Goal: Information Seeking & Learning: Learn about a topic

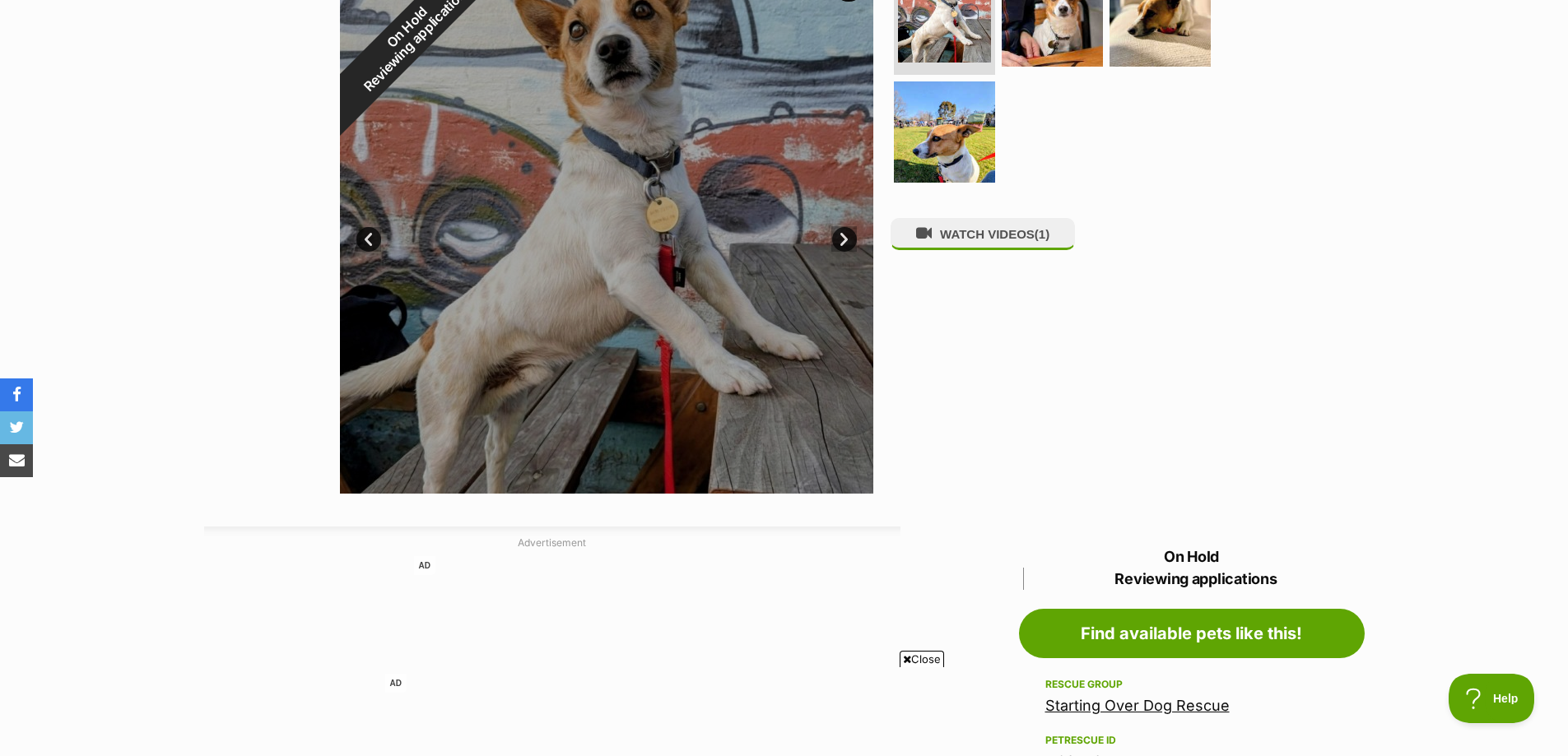
scroll to position [164, 0]
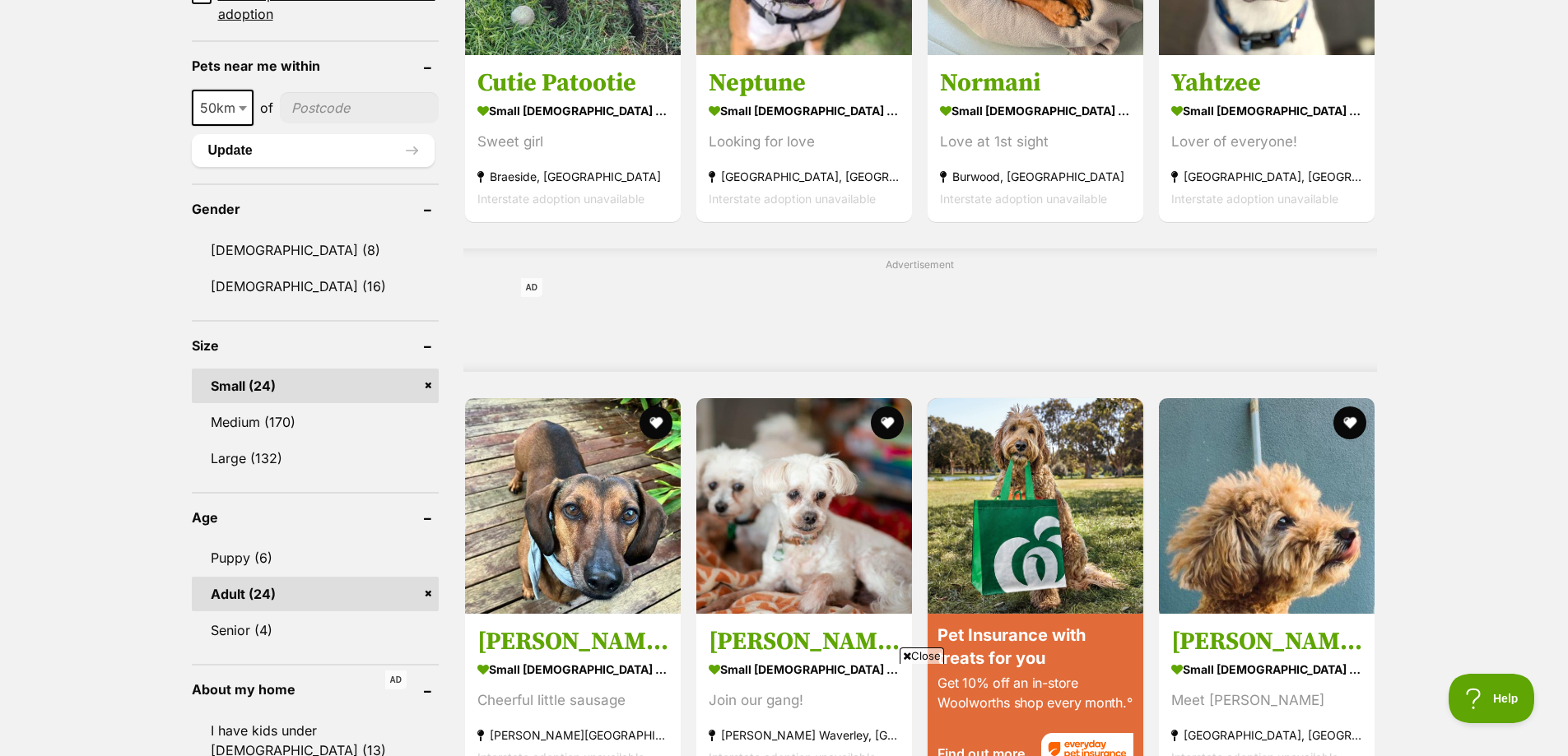
scroll to position [1316, 0]
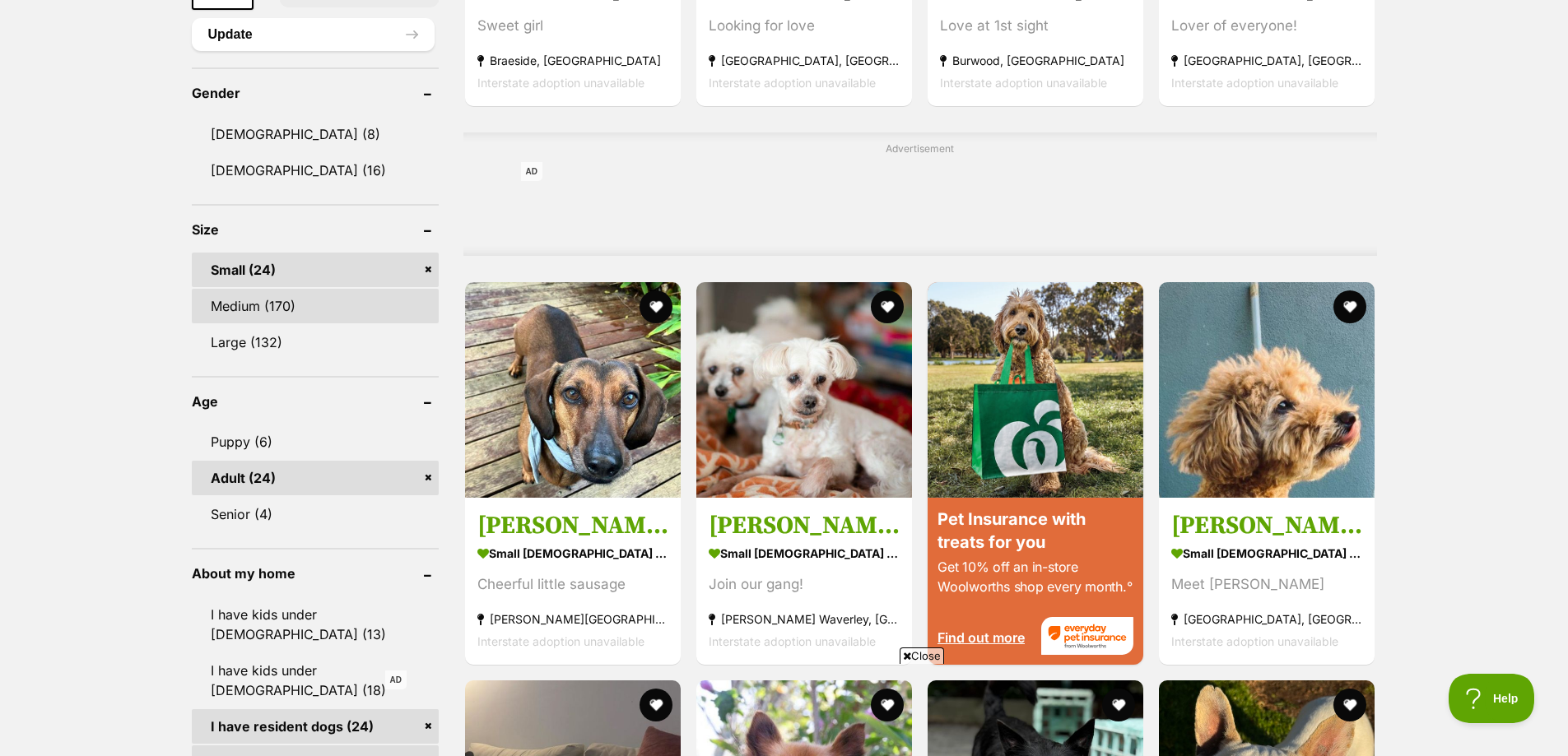
click at [225, 310] on link "Medium (170)" at bounding box center [315, 305] width 247 height 34
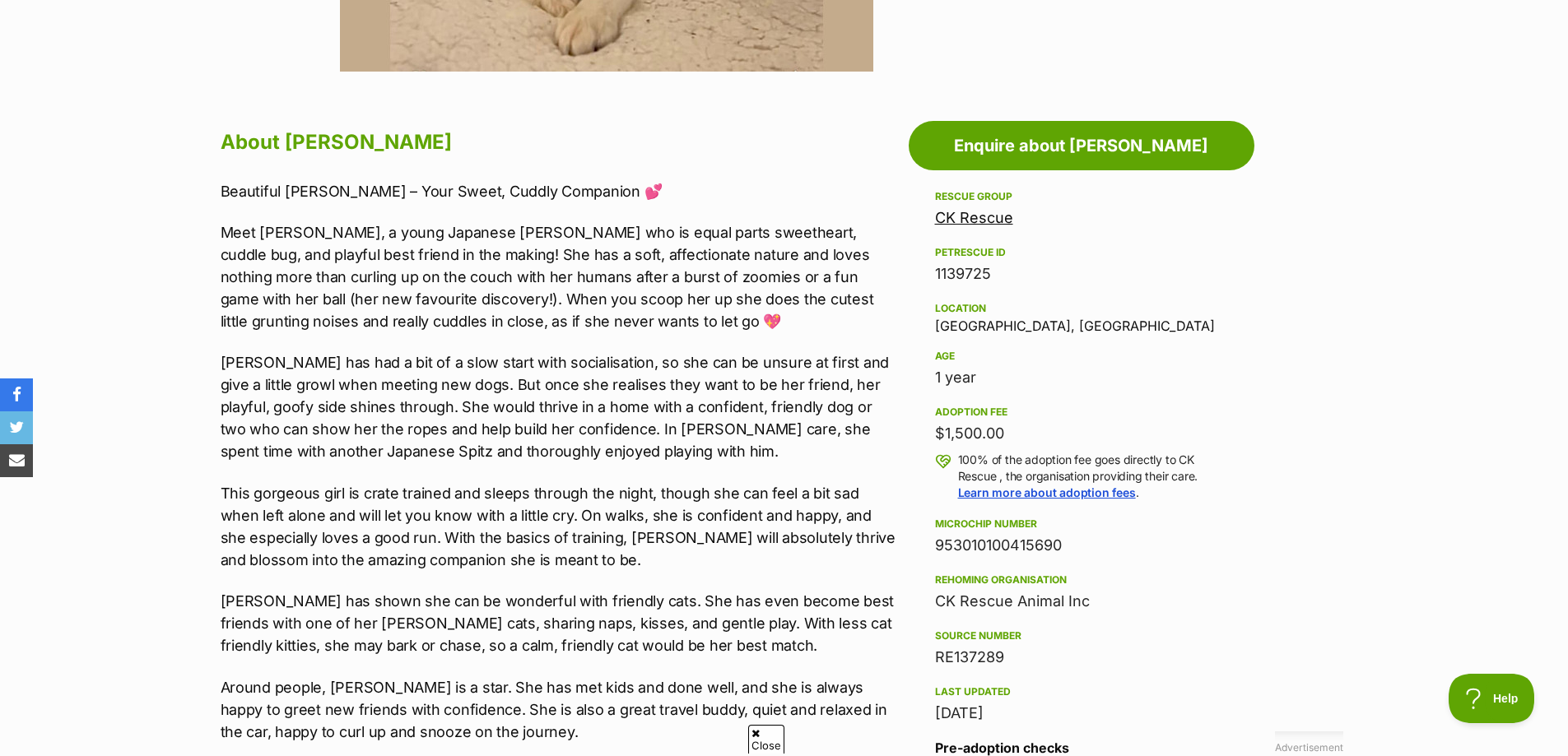
scroll to position [822, 0]
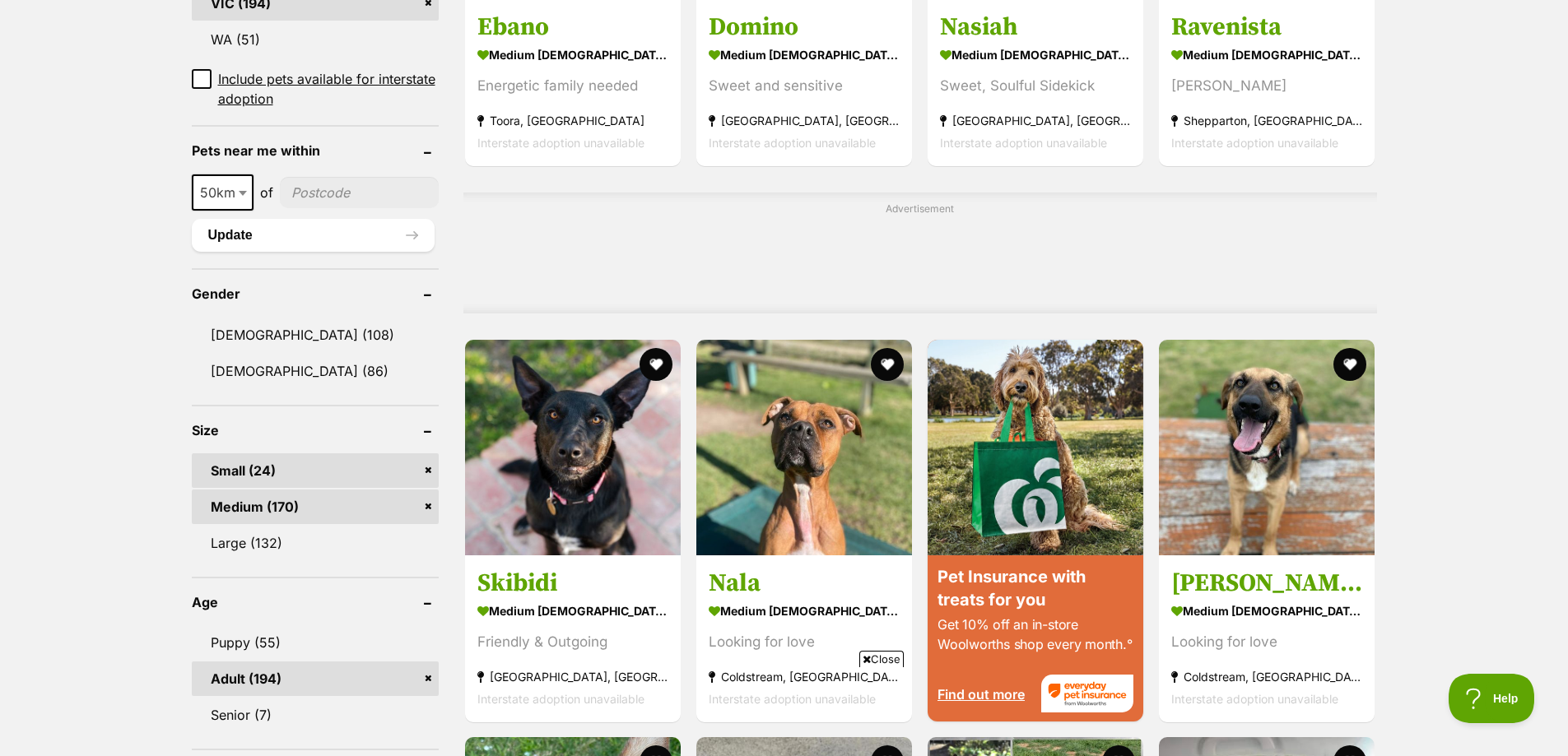
click at [246, 503] on link "Medium (170)" at bounding box center [315, 506] width 247 height 34
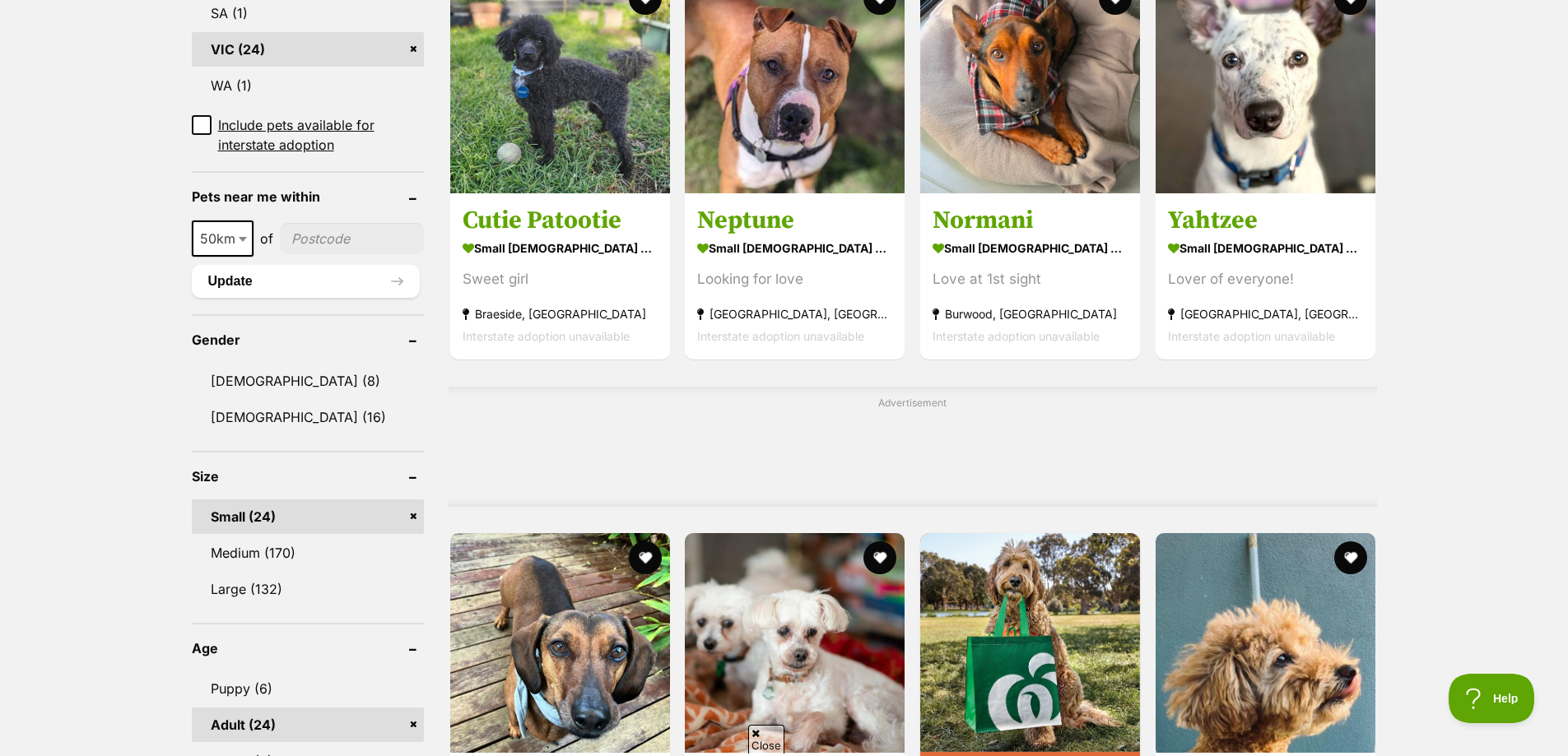
scroll to position [1481, 0]
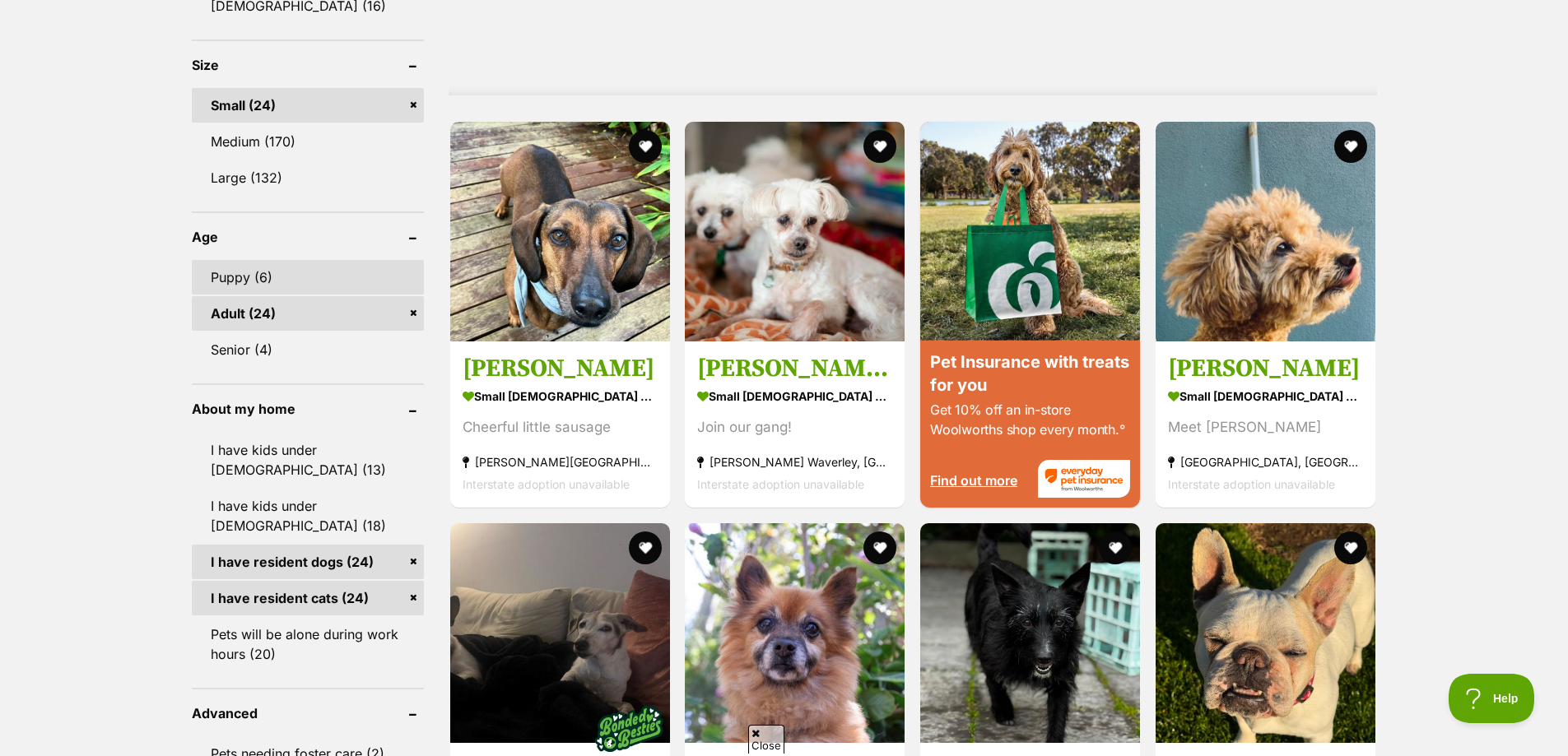
click at [233, 279] on link "Puppy (6)" at bounding box center [307, 277] width 232 height 34
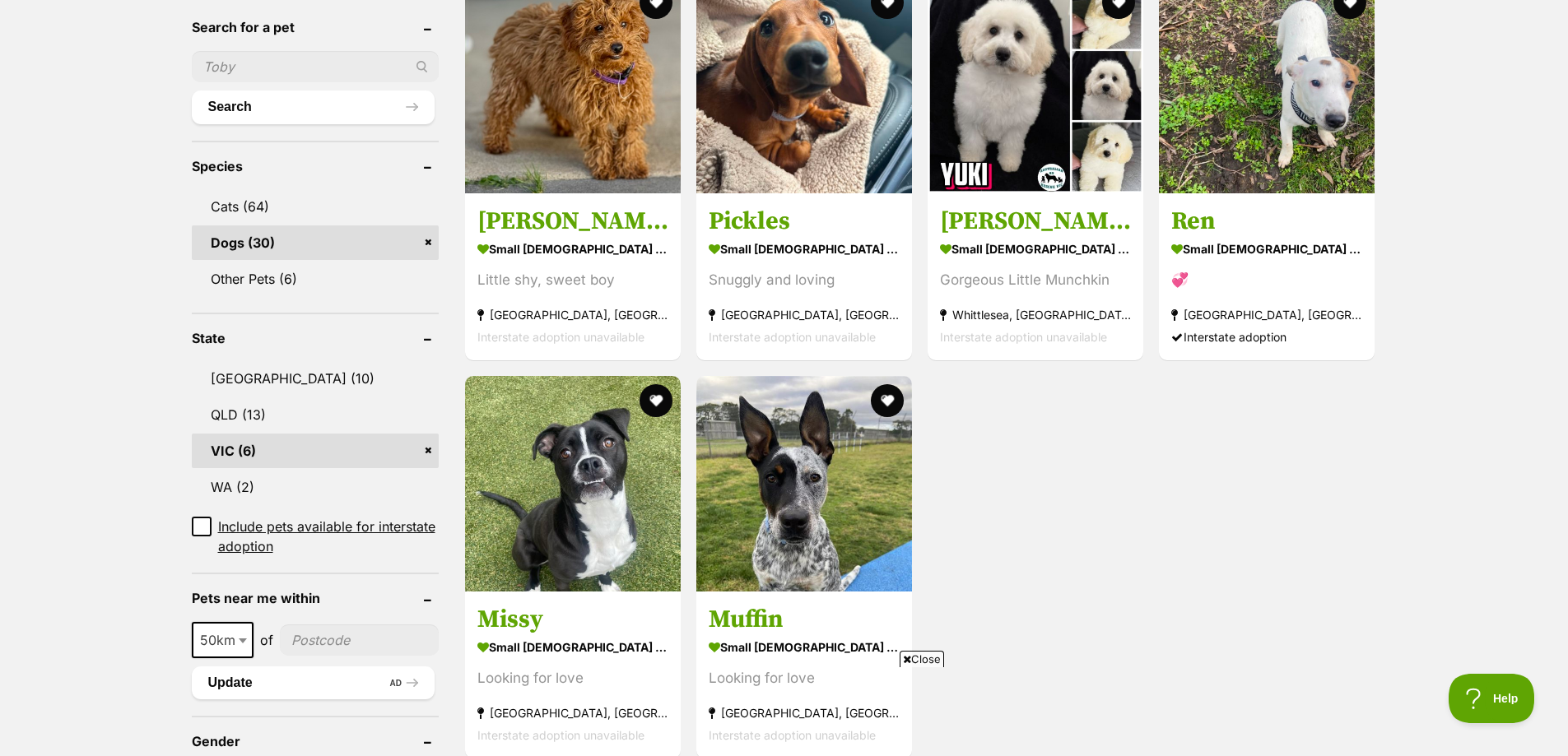
scroll to position [411, 0]
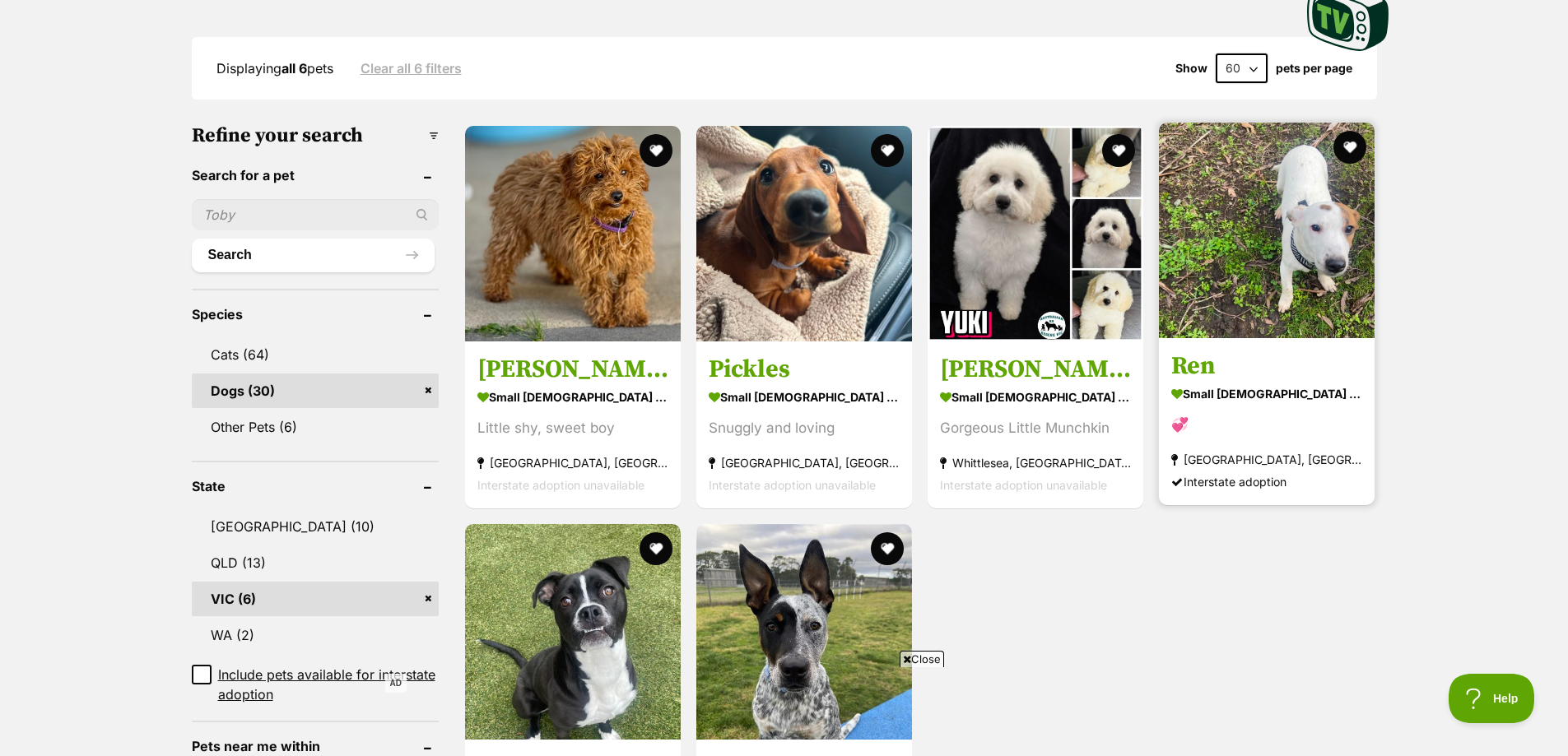
drag, startPoint x: 1145, startPoint y: 202, endPoint x: 1226, endPoint y: 160, distance: 91.2
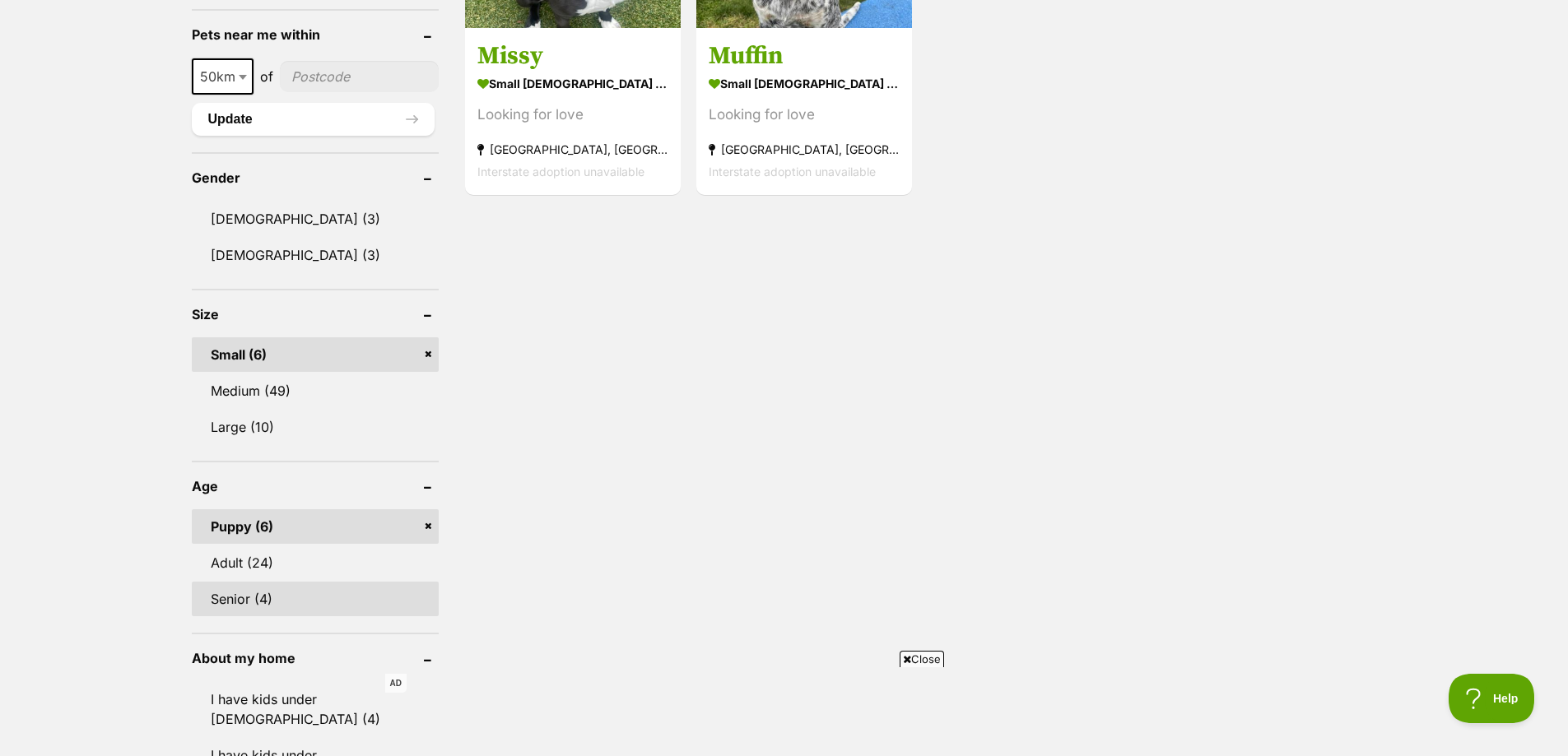
scroll to position [1152, 0]
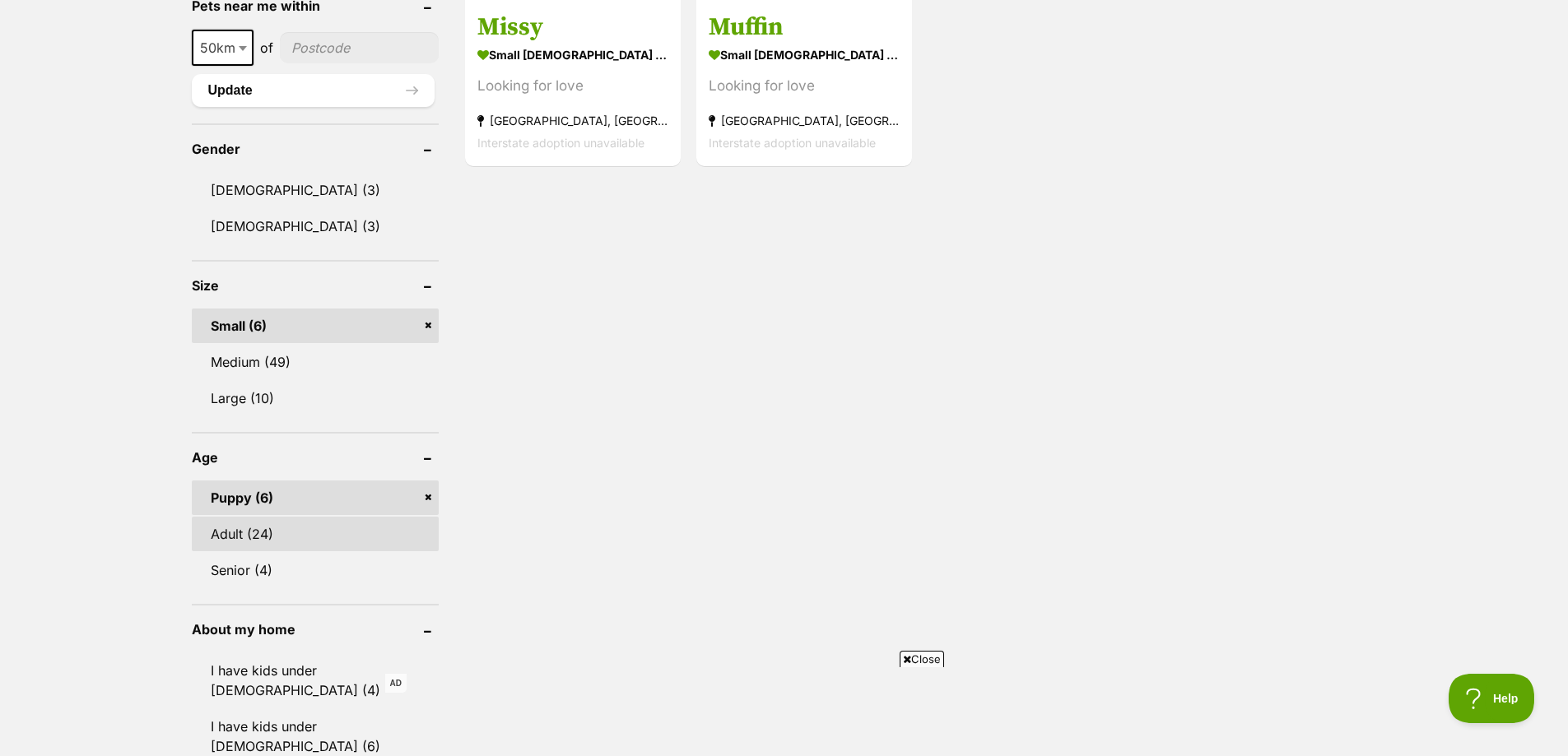
click at [269, 532] on link "Adult (24)" at bounding box center [315, 534] width 247 height 34
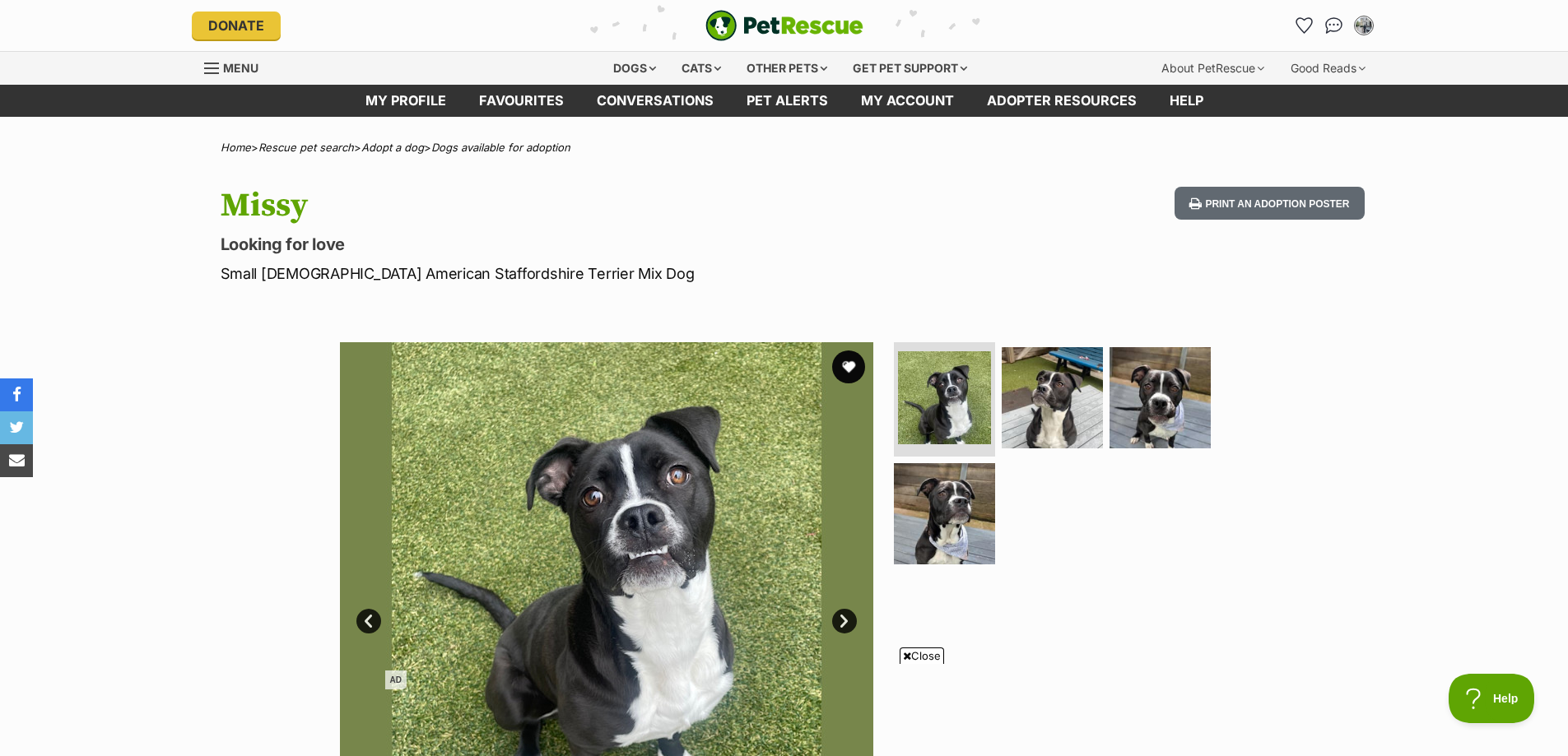
scroll to position [82, 0]
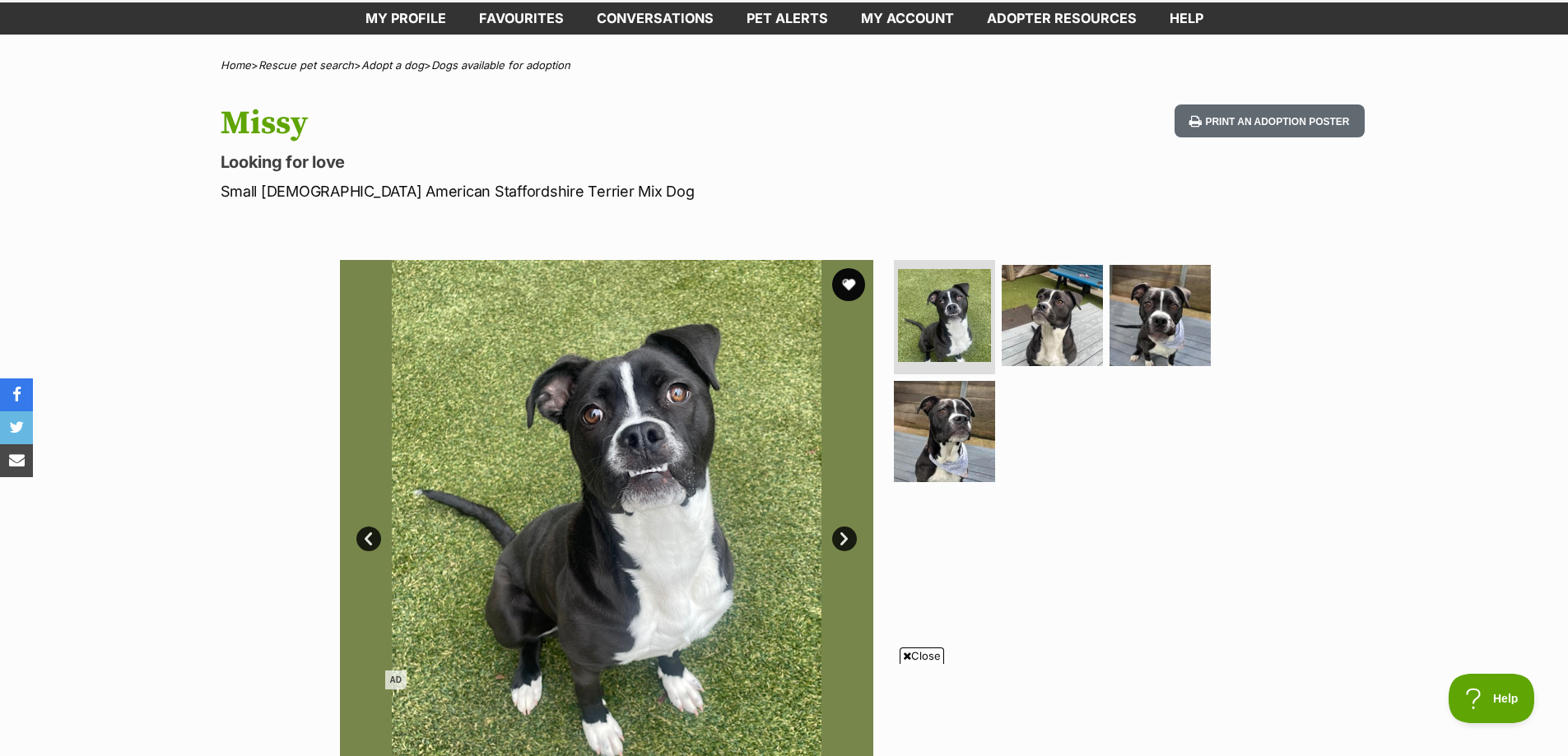
click at [845, 540] on link "Next" at bounding box center [844, 539] width 24 height 24
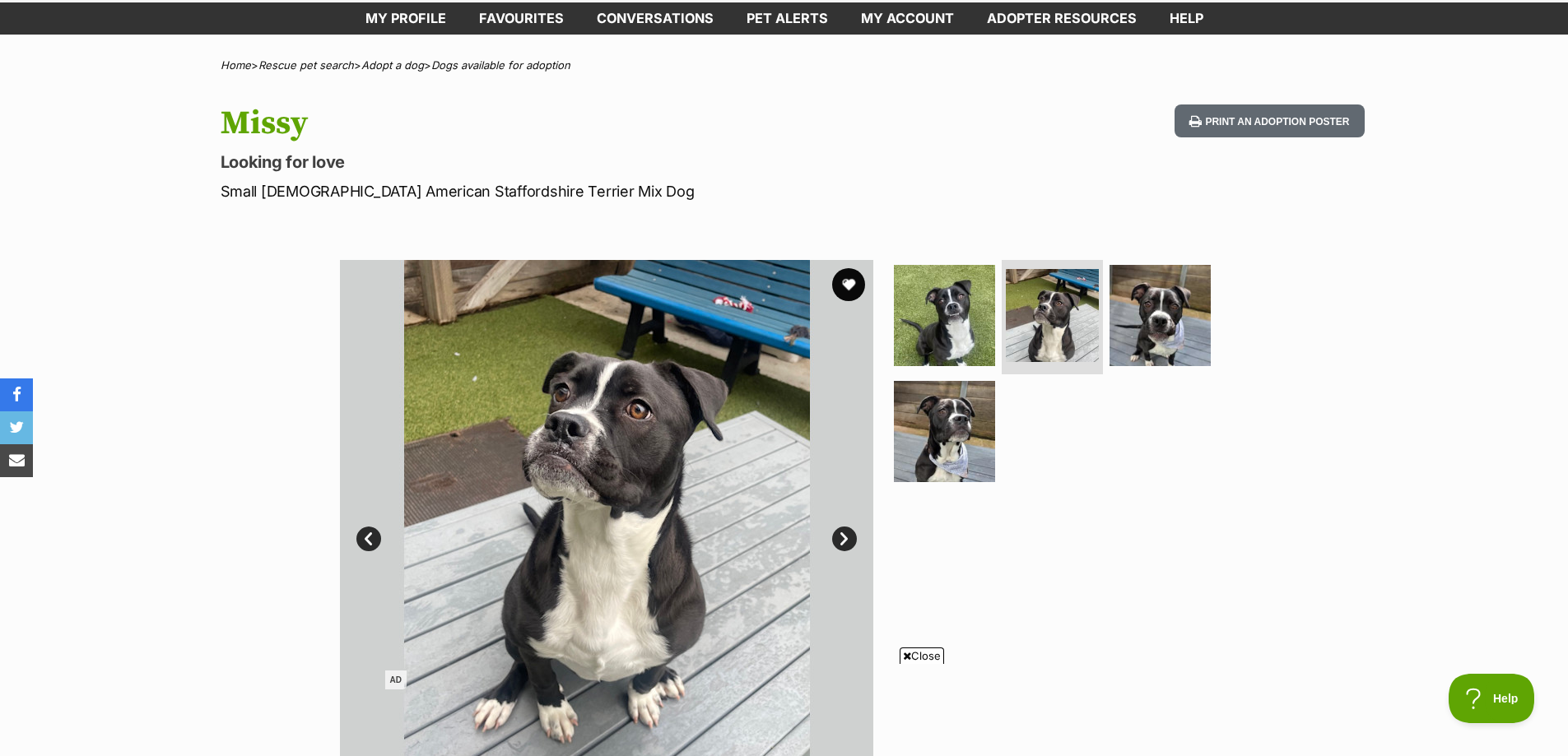
click at [845, 540] on link "Next" at bounding box center [844, 539] width 24 height 24
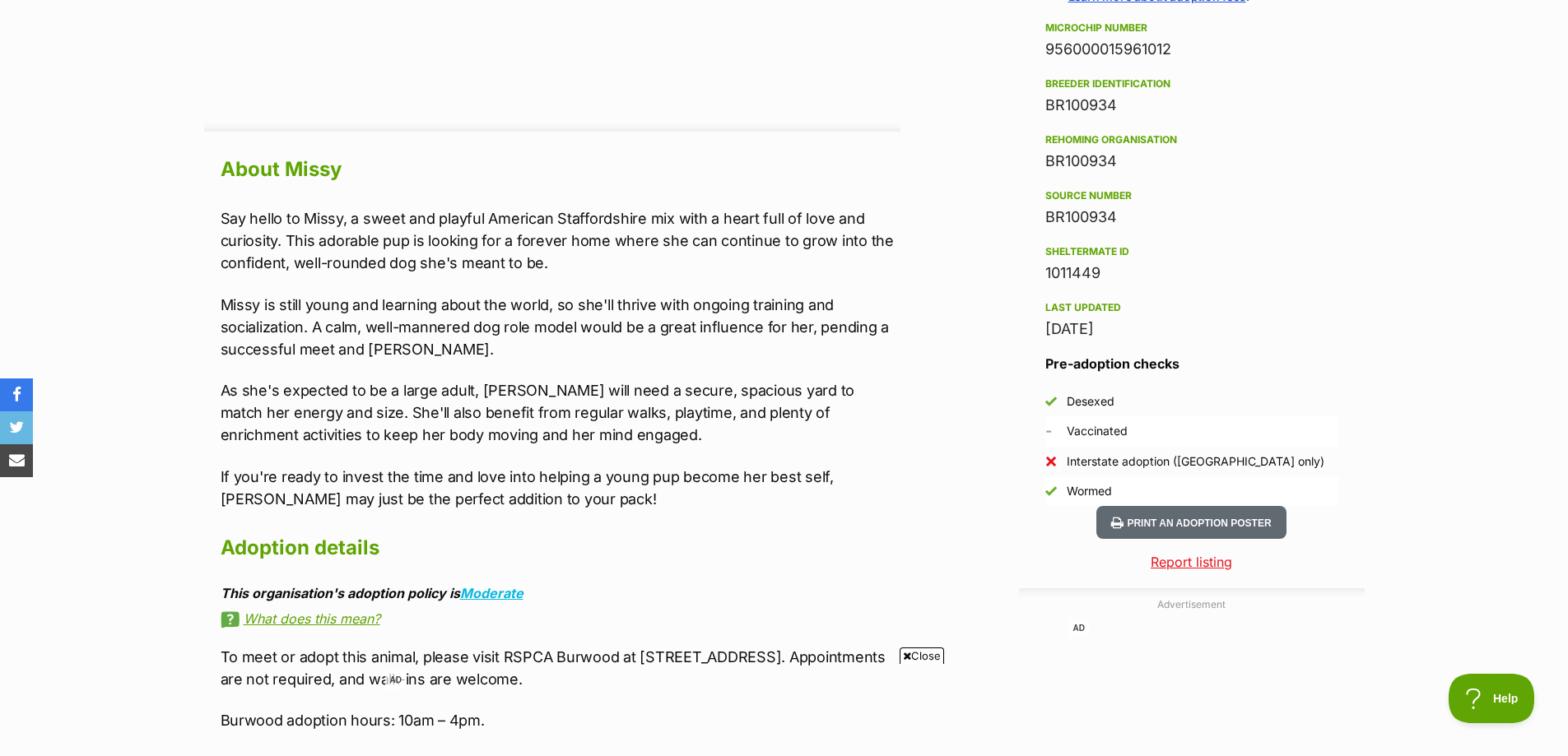
scroll to position [1399, 0]
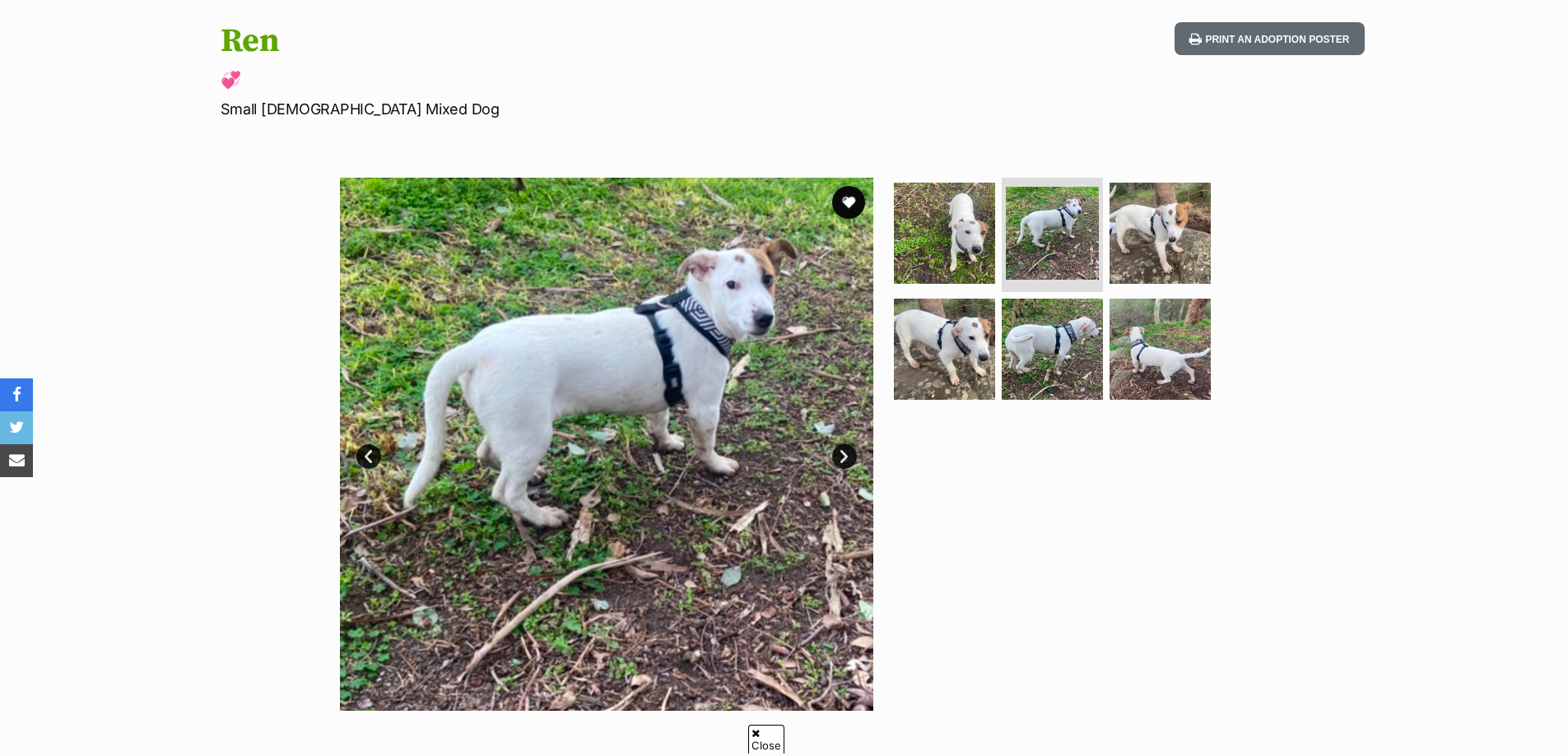
click at [847, 456] on link "Next" at bounding box center [844, 456] width 24 height 24
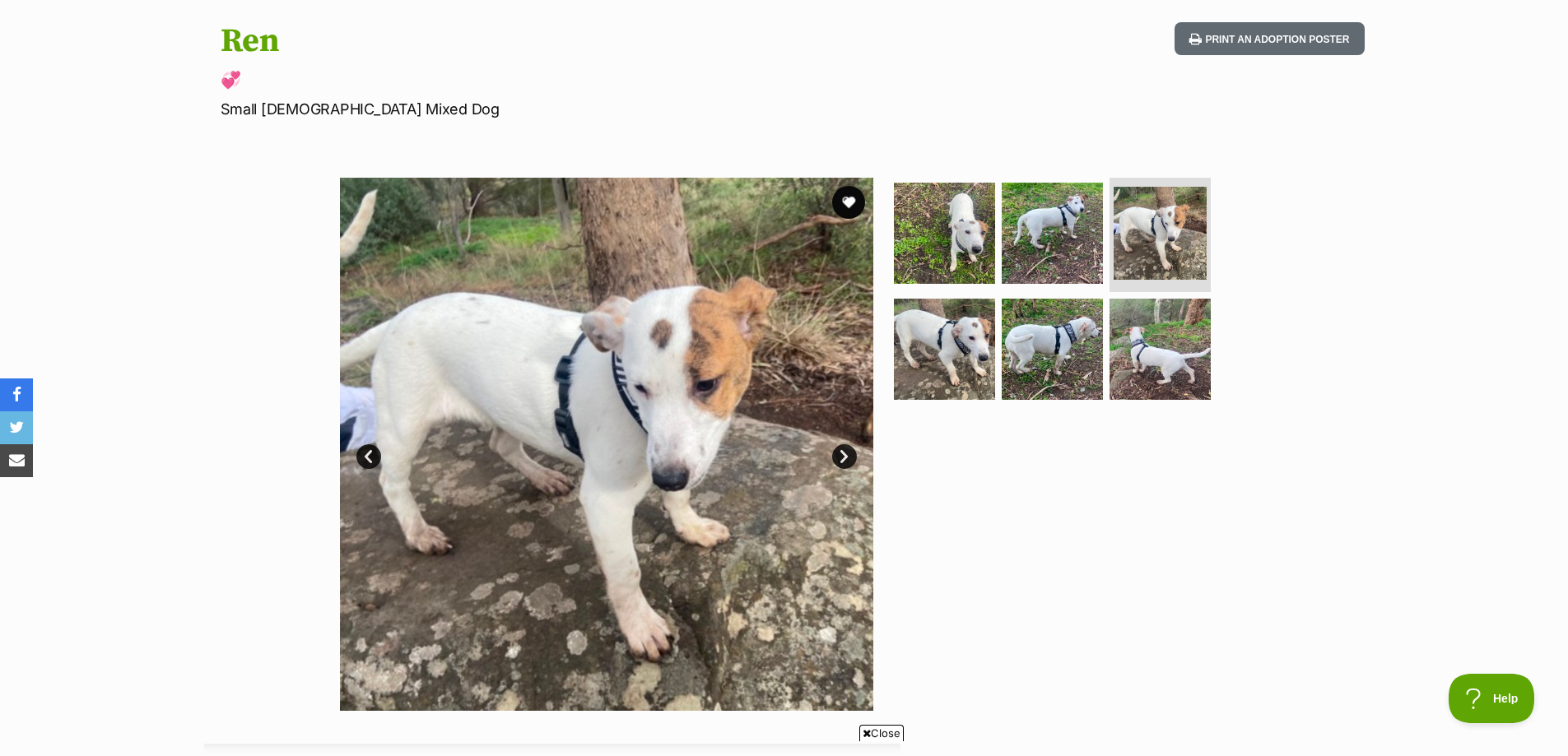
scroll to position [822, 0]
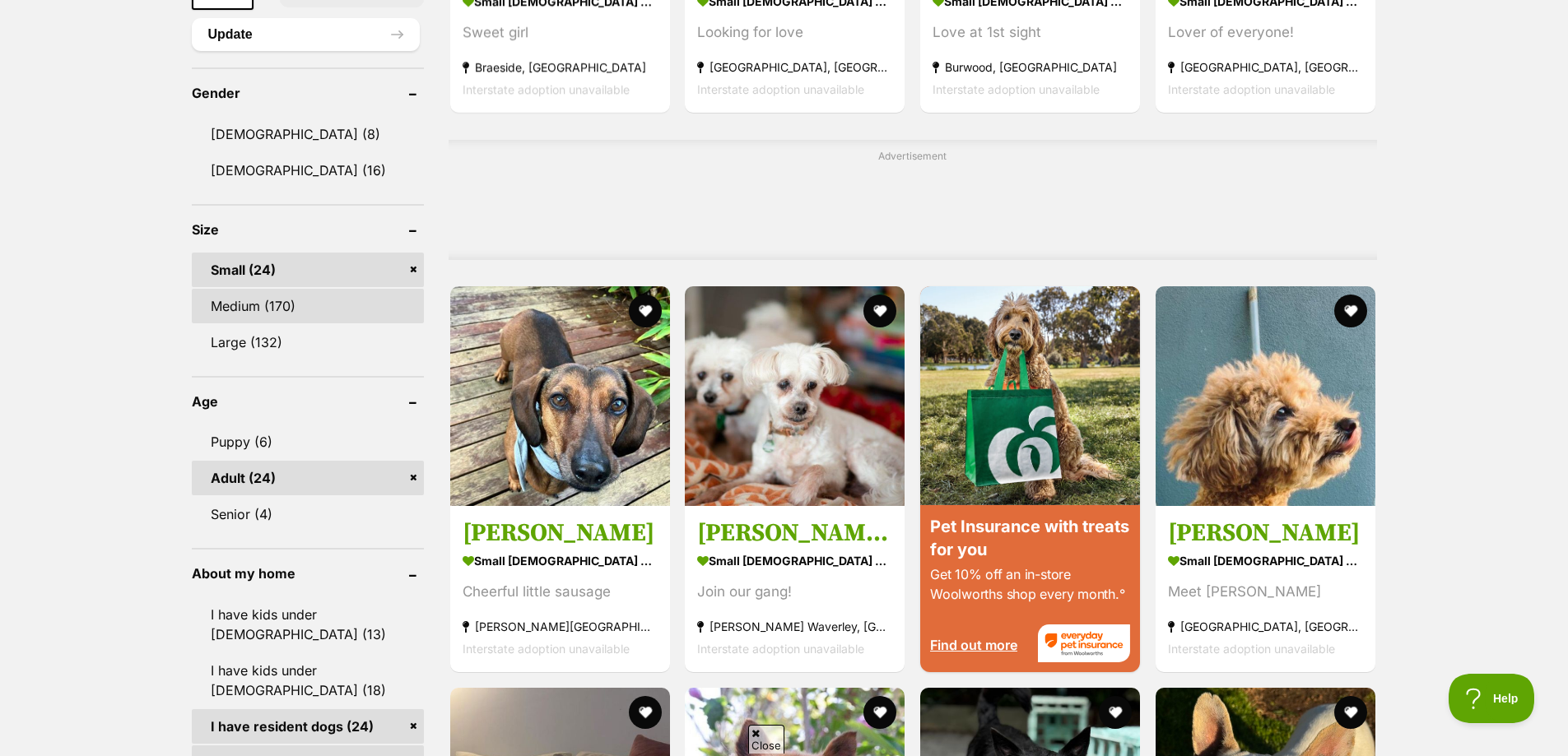
click at [310, 306] on link "Medium (170)" at bounding box center [307, 305] width 232 height 34
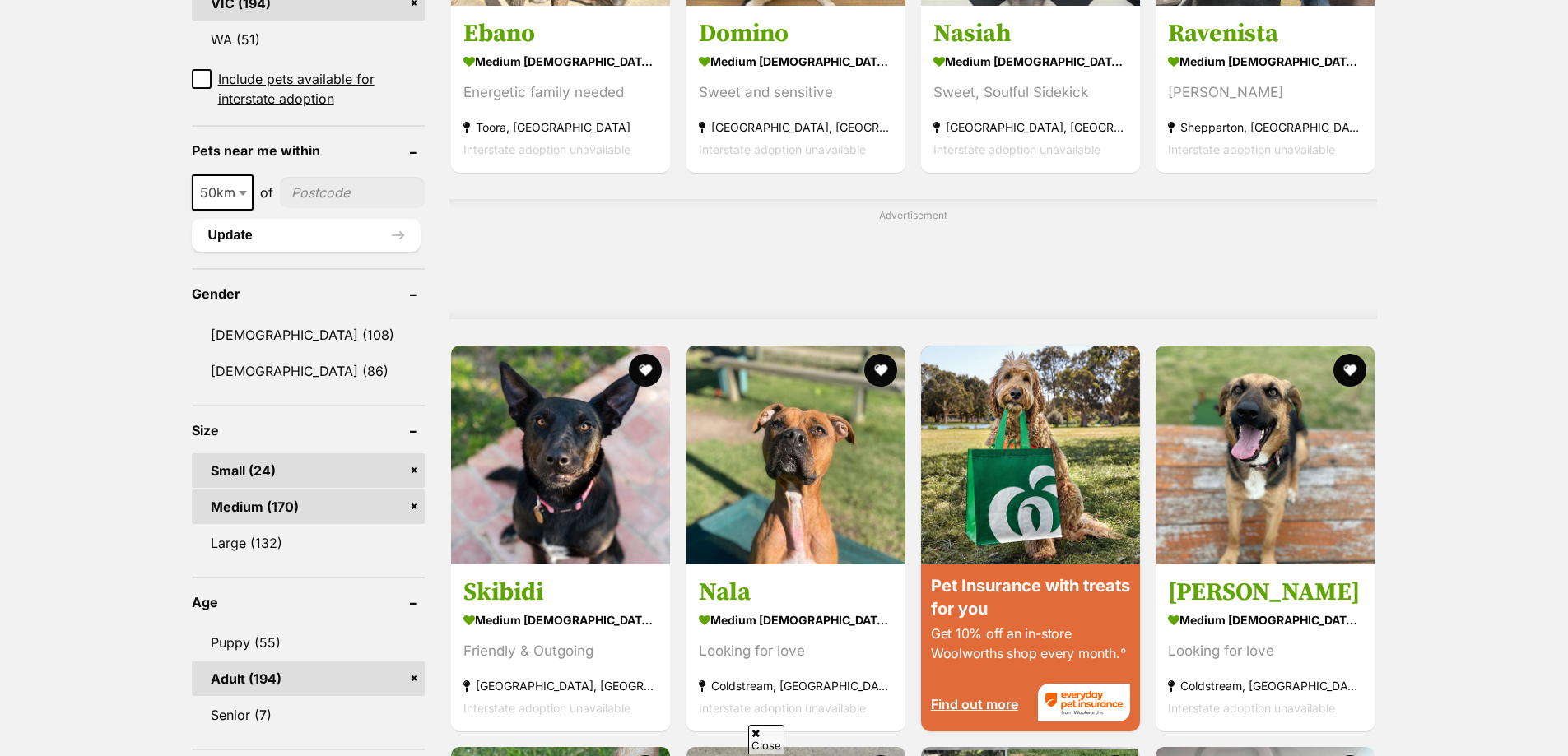
click at [417, 470] on link "Small (24)" at bounding box center [308, 470] width 233 height 34
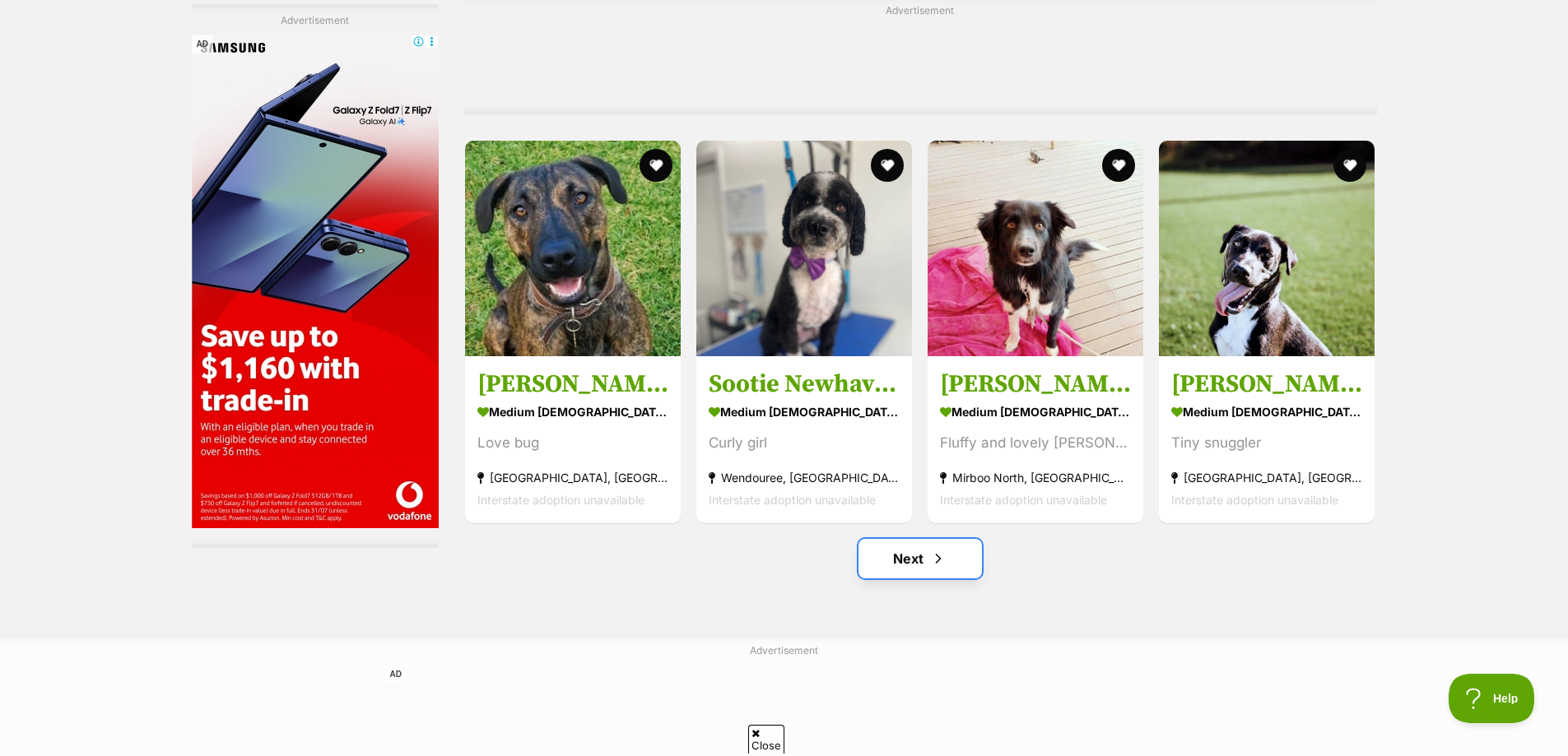
click at [958, 575] on link "Next" at bounding box center [920, 558] width 123 height 39
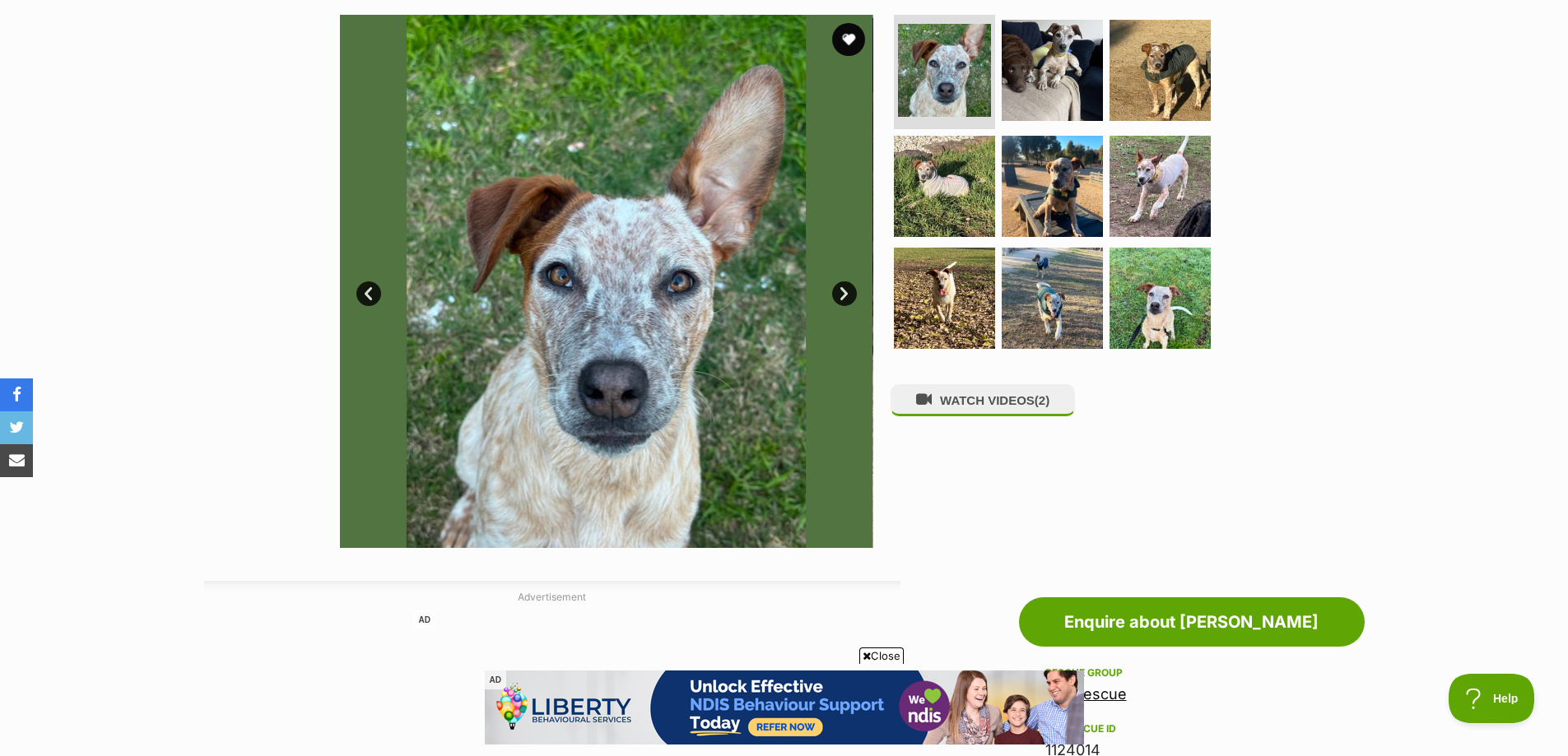
scroll to position [329, 0]
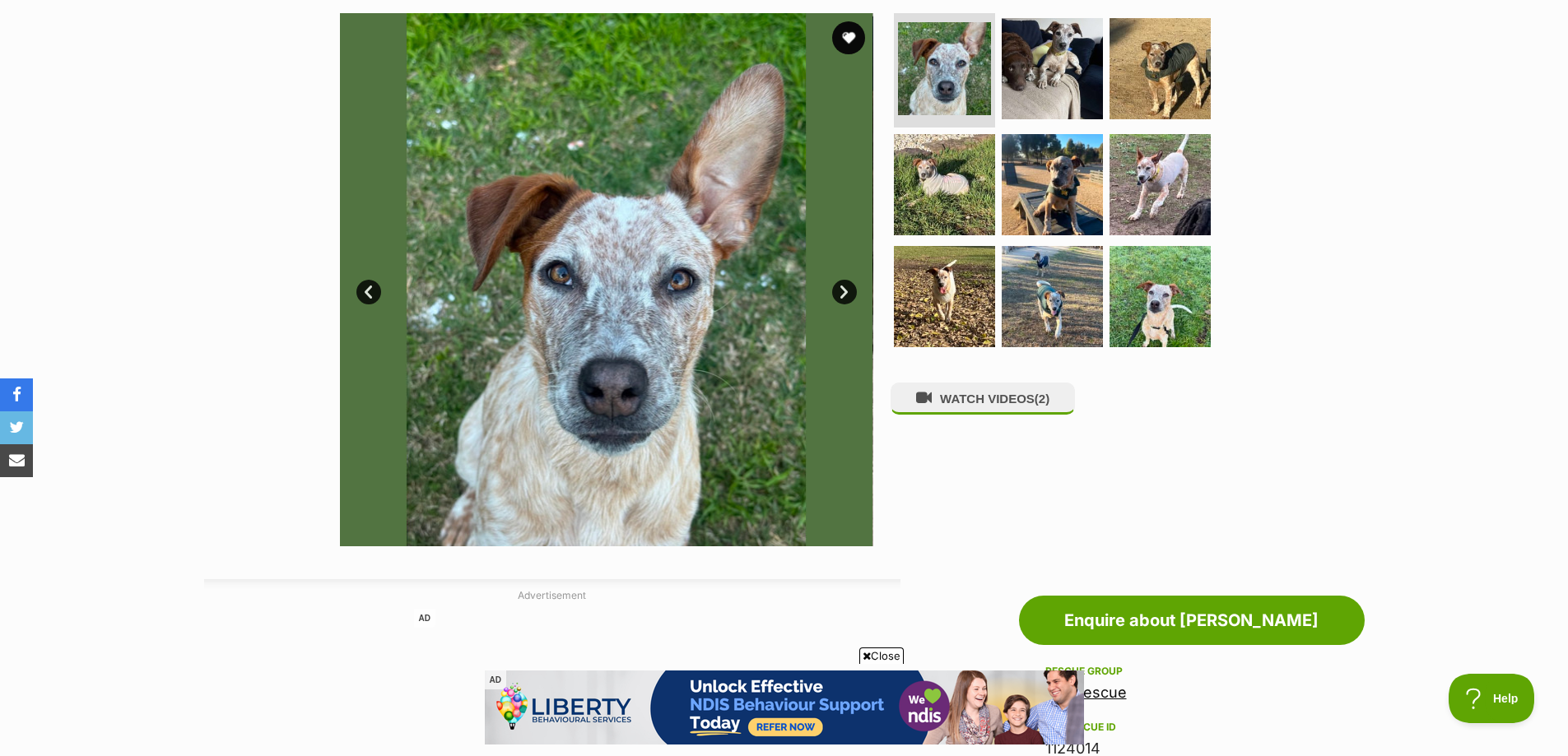
click at [838, 284] on link "Next" at bounding box center [844, 291] width 24 height 24
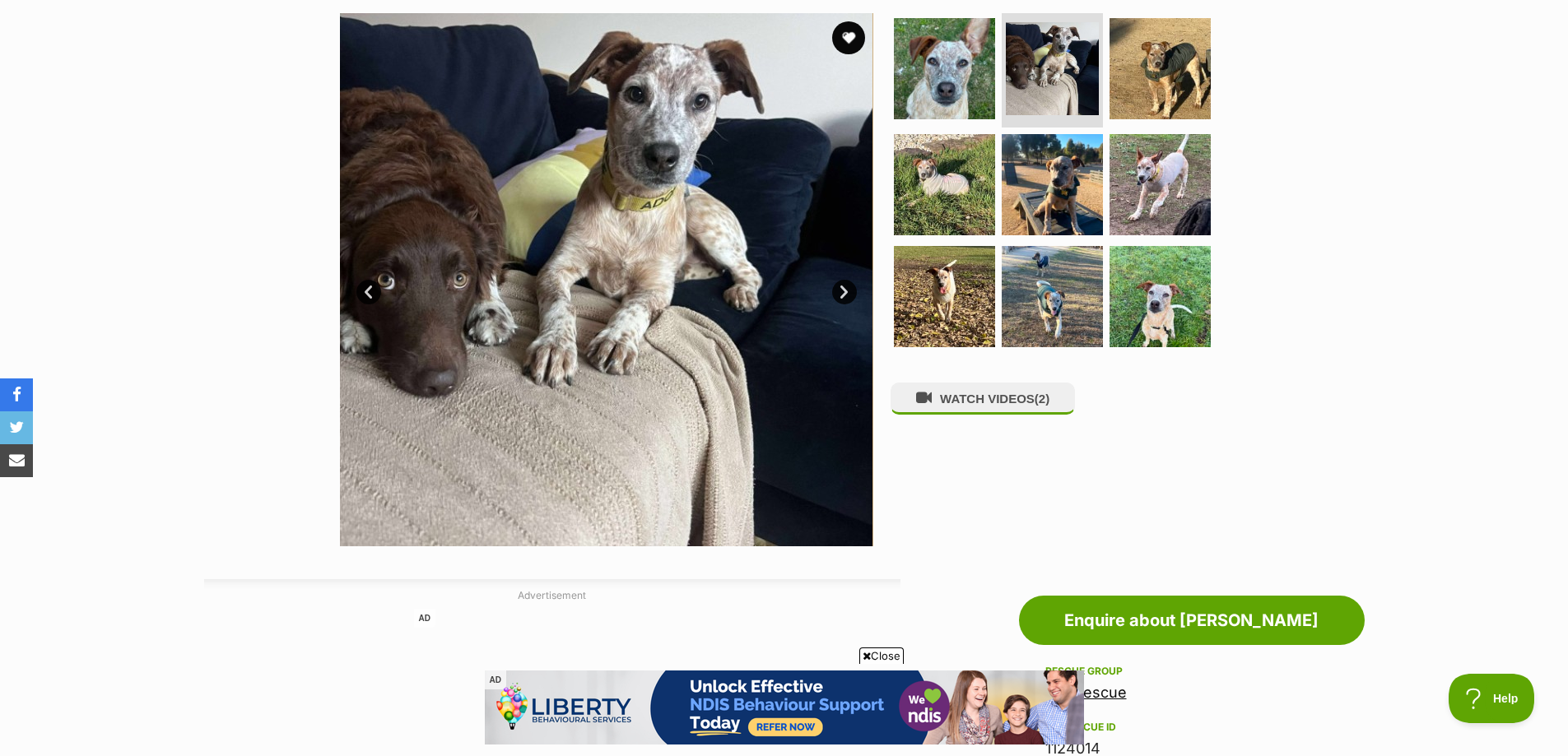
click at [842, 276] on img at bounding box center [605, 279] width 533 height 533
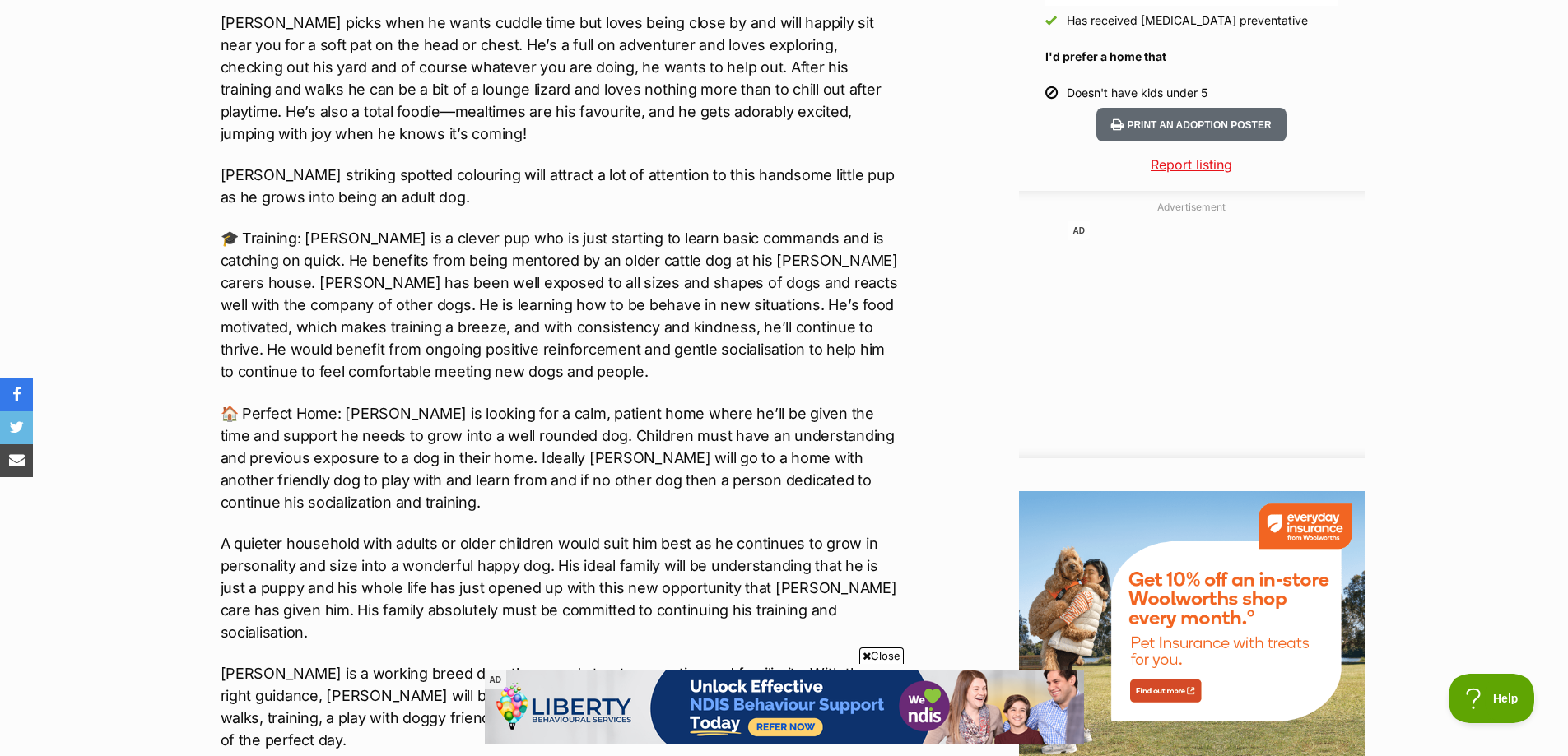
scroll to position [1974, 0]
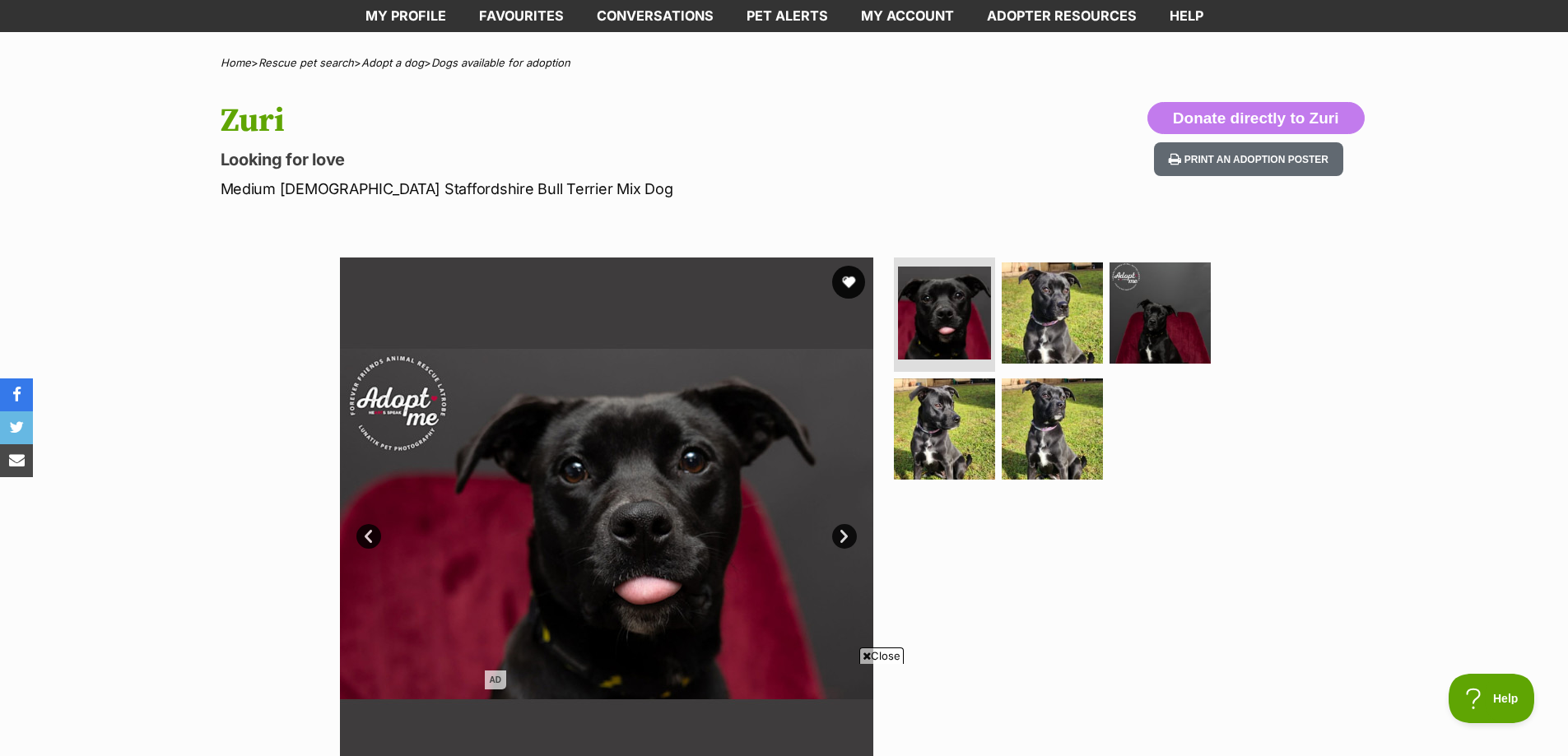
scroll to position [164, 0]
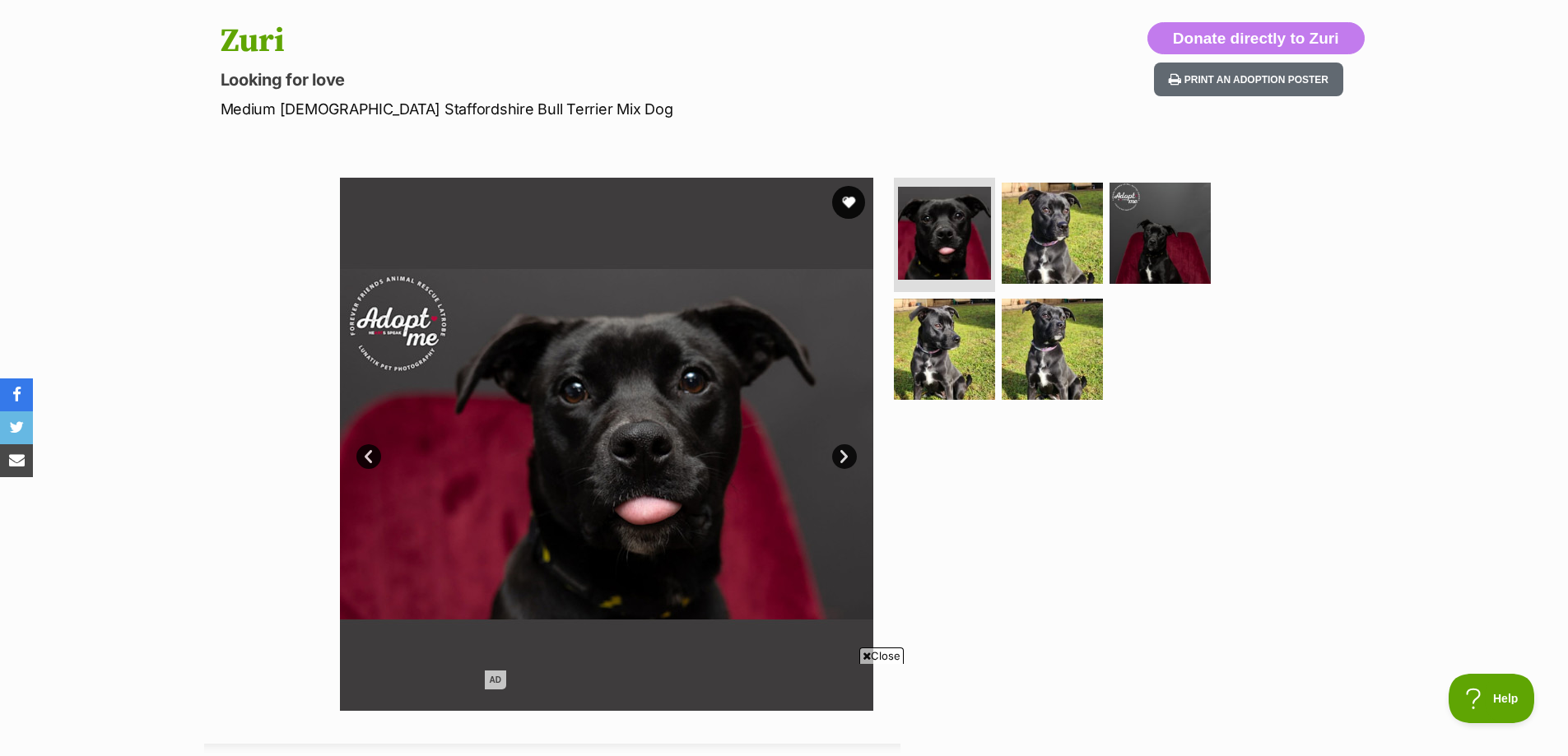
click at [843, 455] on link "Next" at bounding box center [844, 456] width 24 height 24
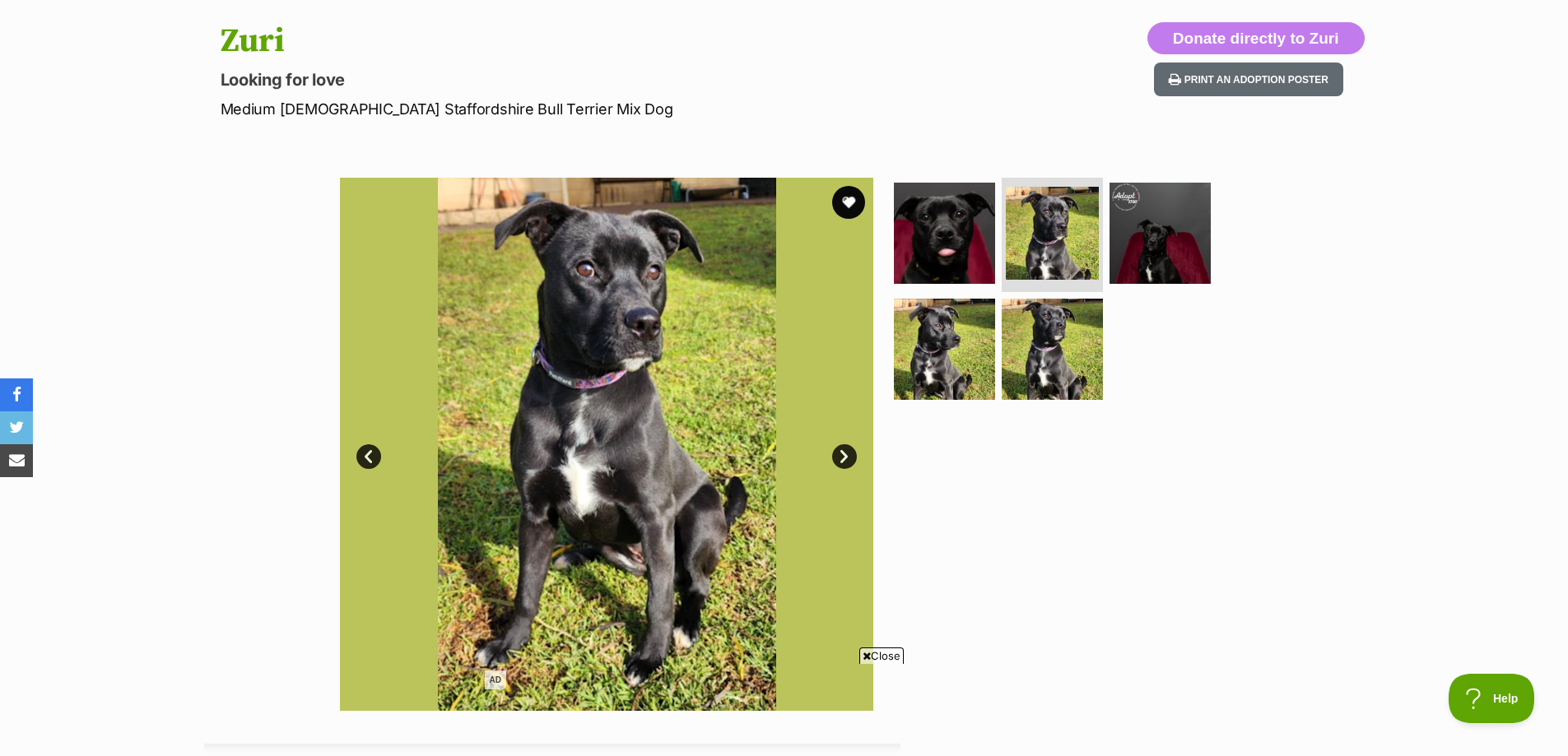
click at [843, 455] on link "Next" at bounding box center [844, 456] width 24 height 24
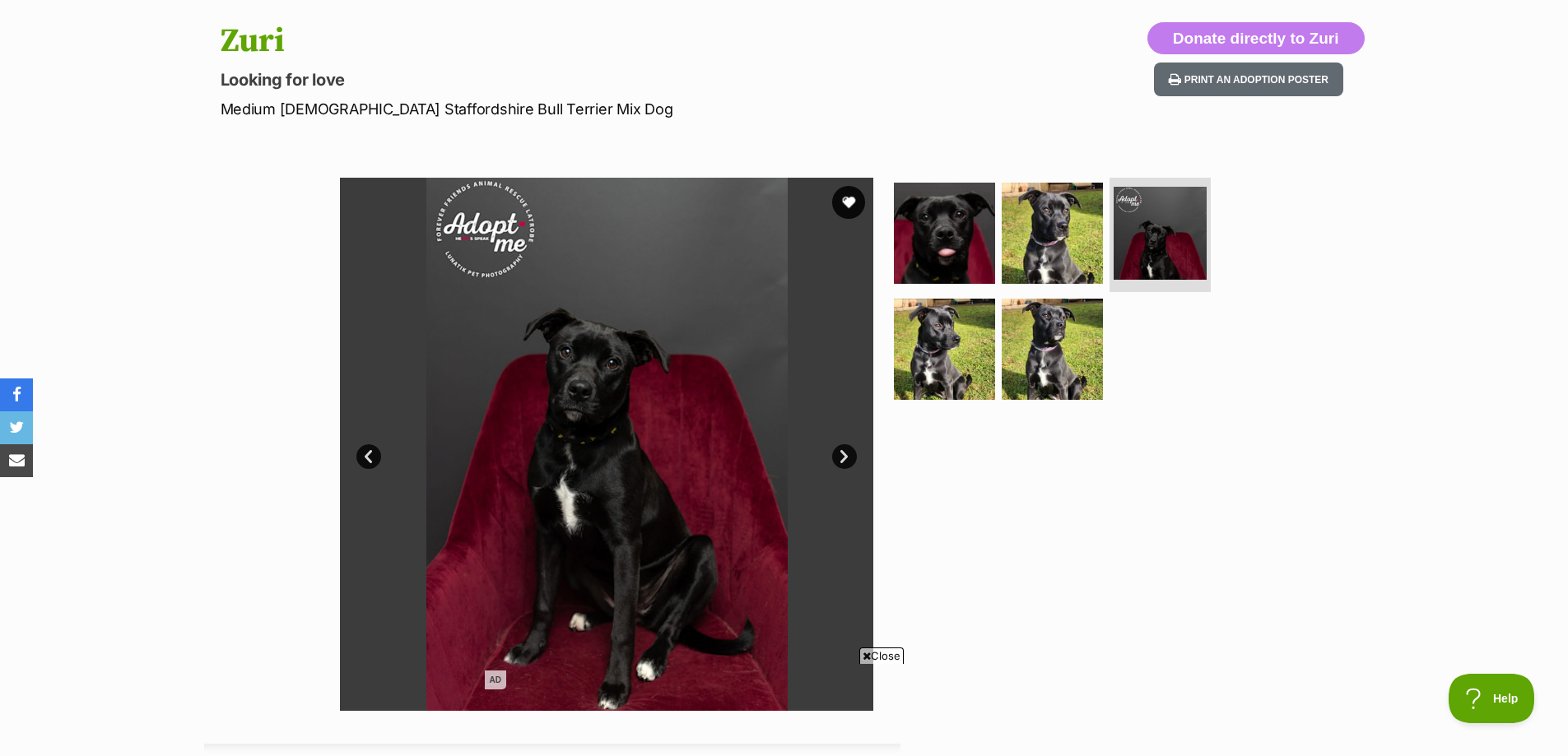
click at [843, 455] on link "Next" at bounding box center [844, 456] width 24 height 24
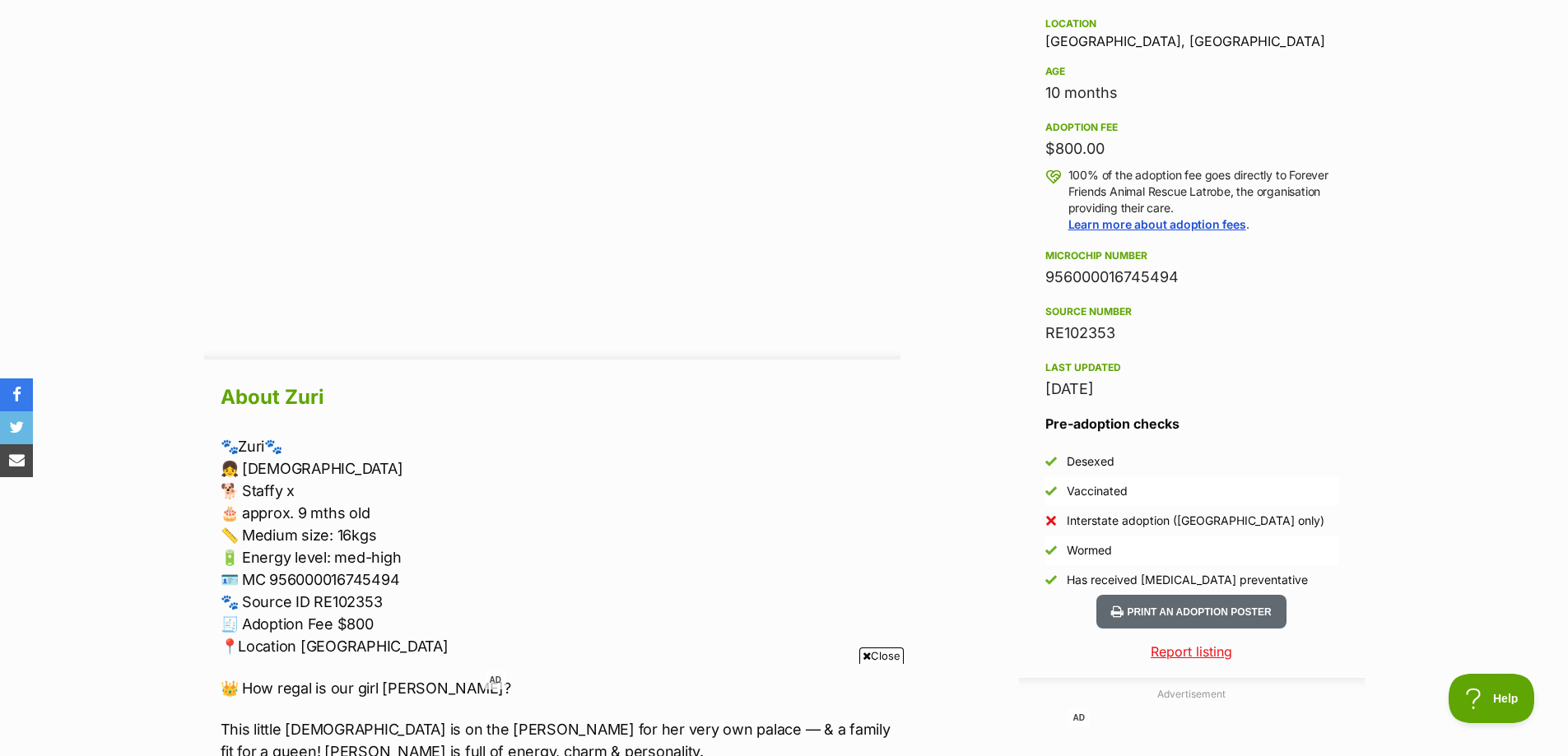
scroll to position [1234, 0]
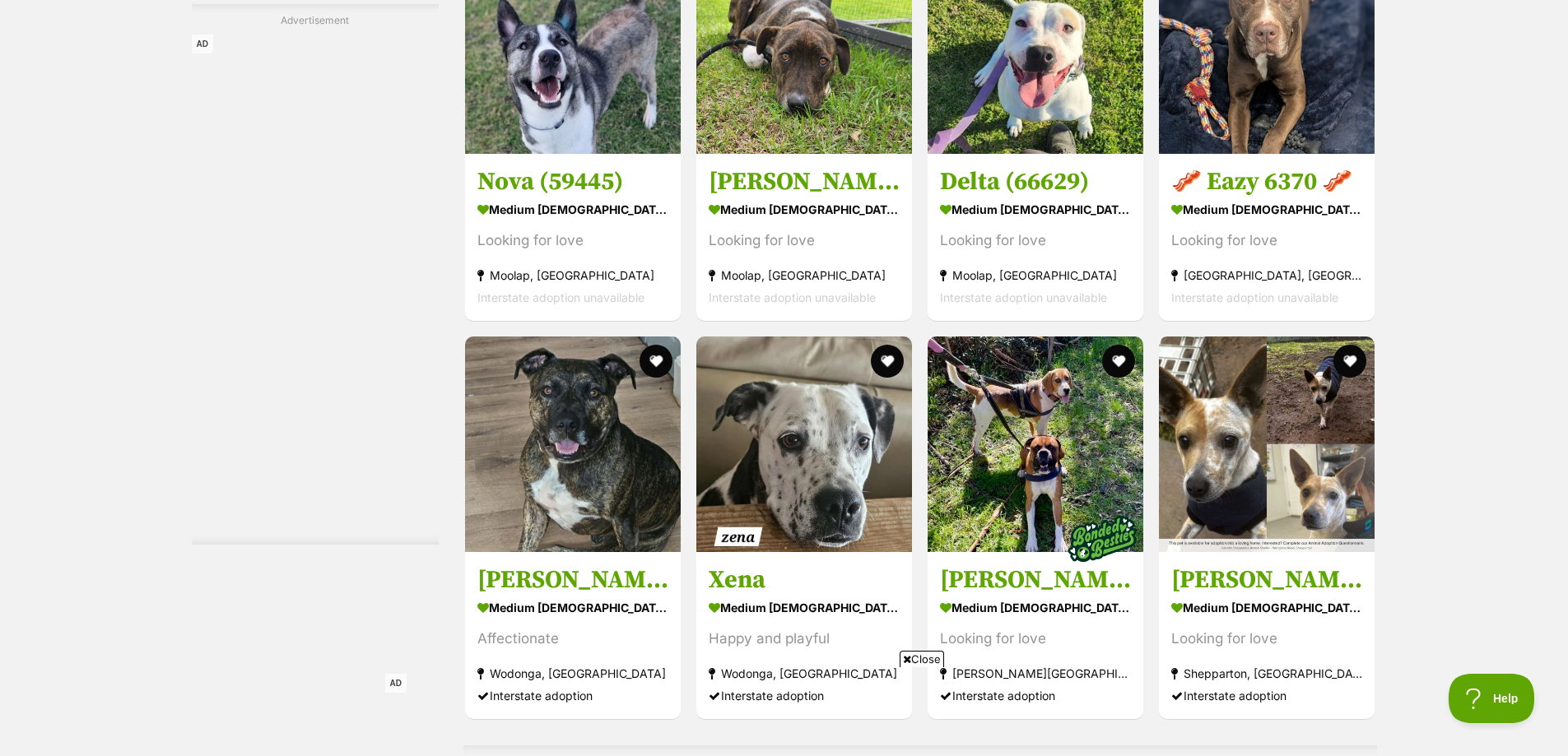
scroll to position [3784, 0]
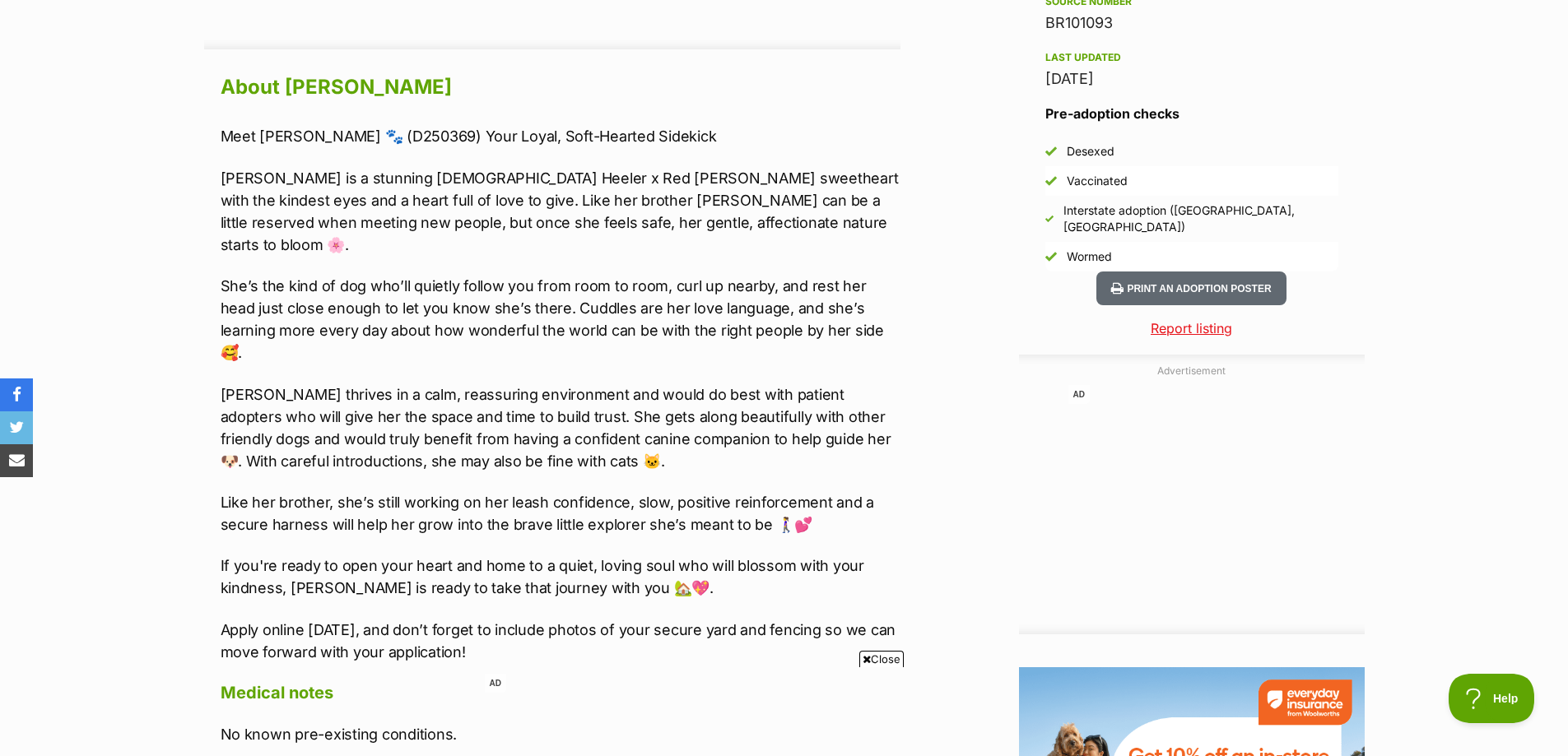
scroll to position [1728, 0]
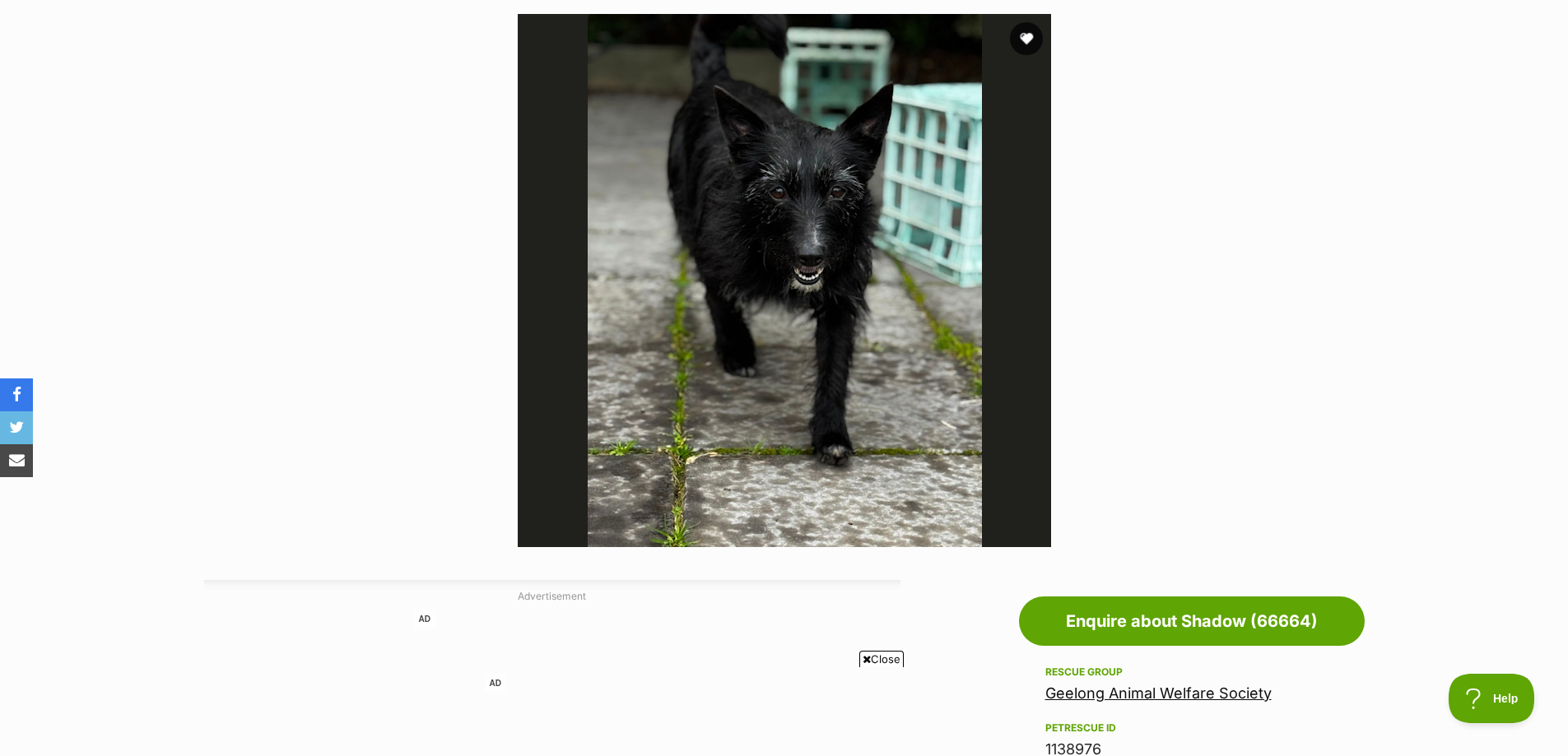
scroll to position [329, 0]
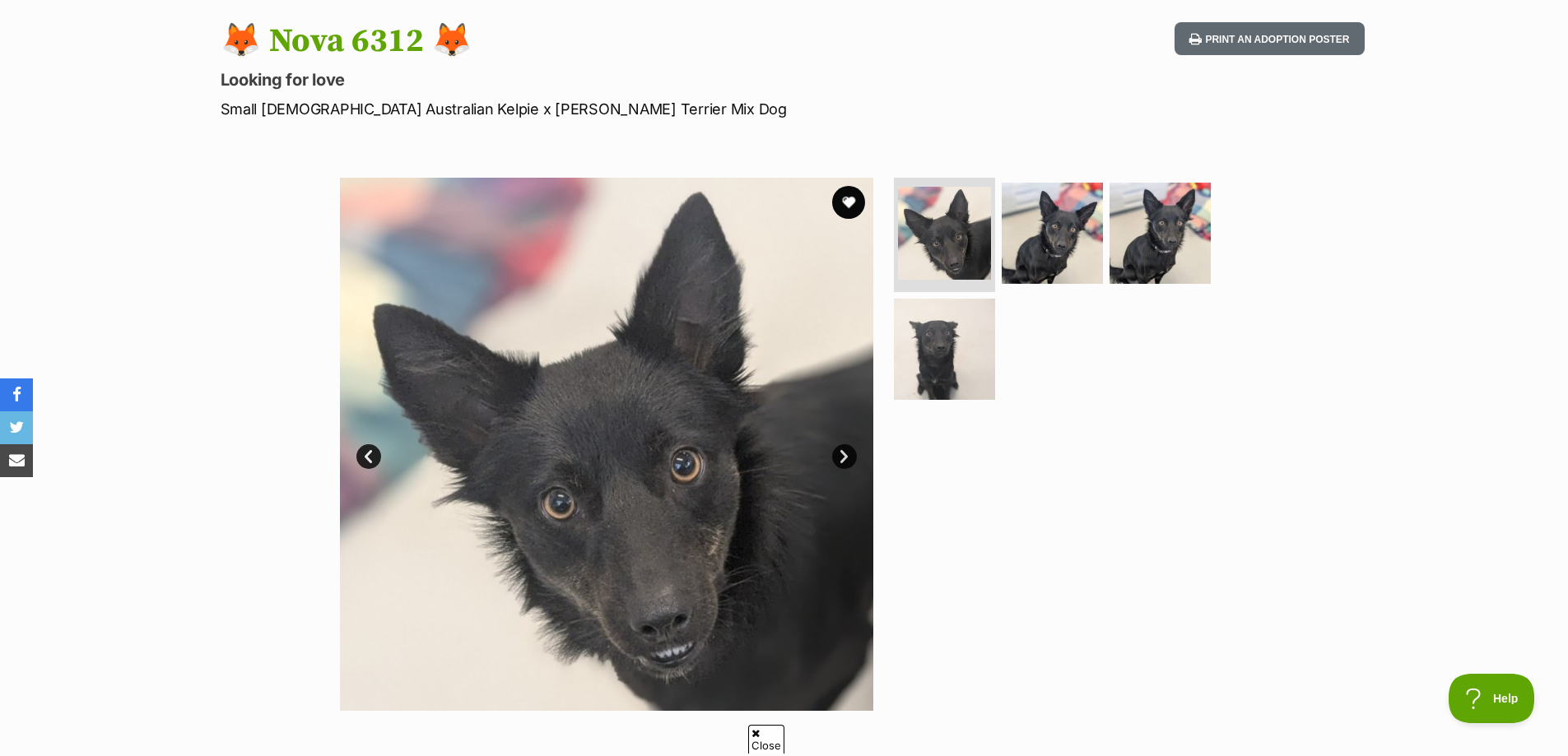
click at [851, 461] on link "Next" at bounding box center [844, 456] width 24 height 24
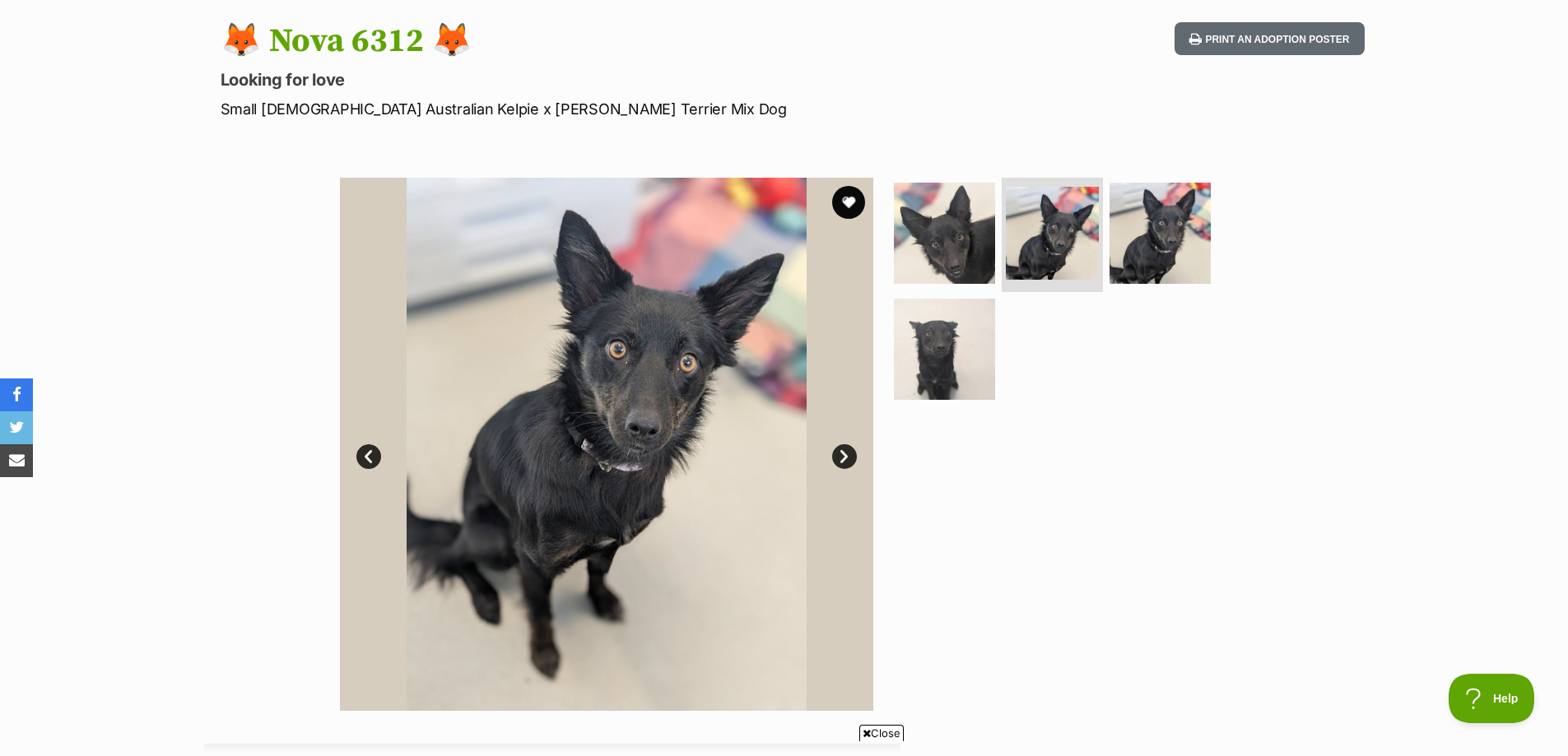
click at [851, 461] on link "Next" at bounding box center [844, 456] width 24 height 24
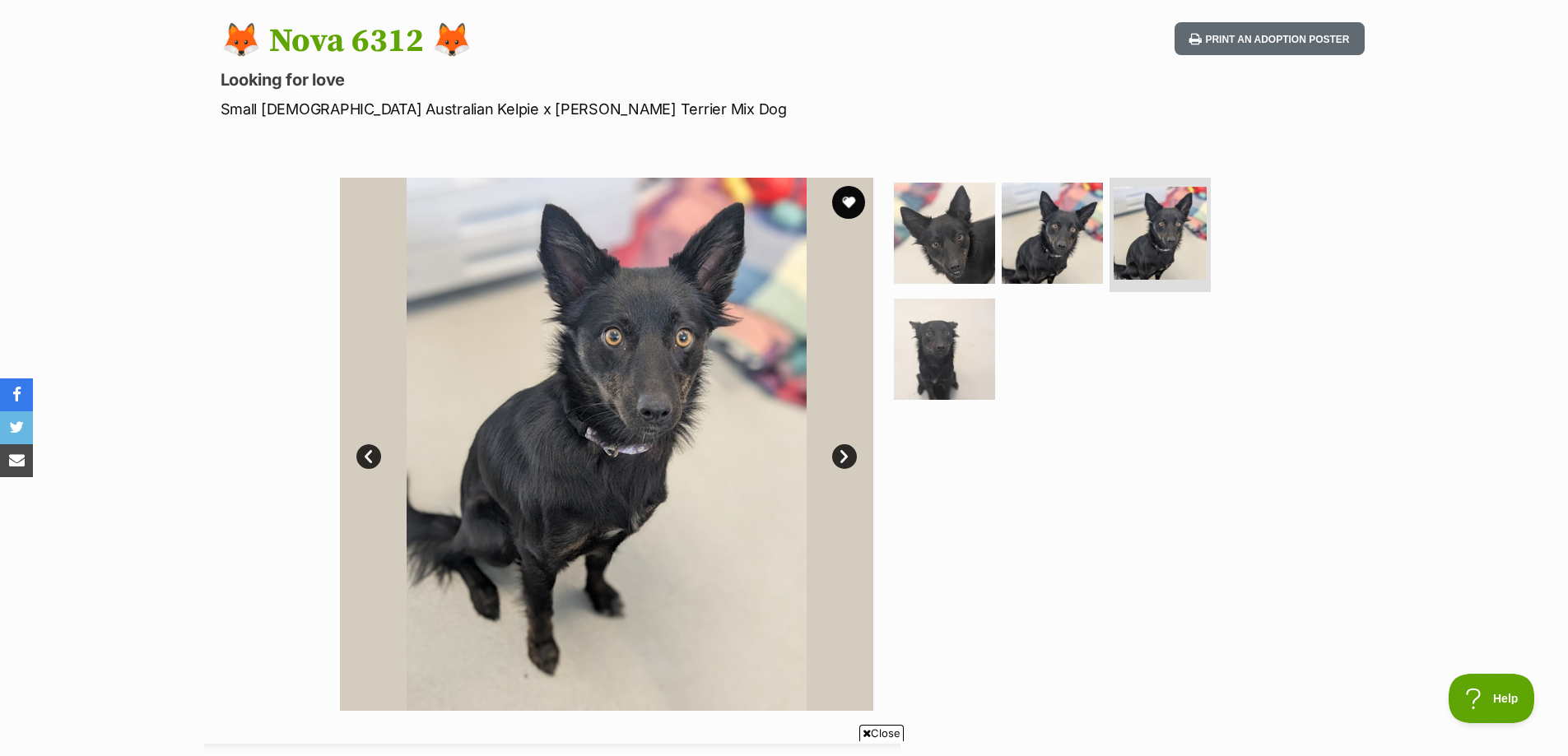
click at [851, 461] on link "Next" at bounding box center [844, 456] width 24 height 24
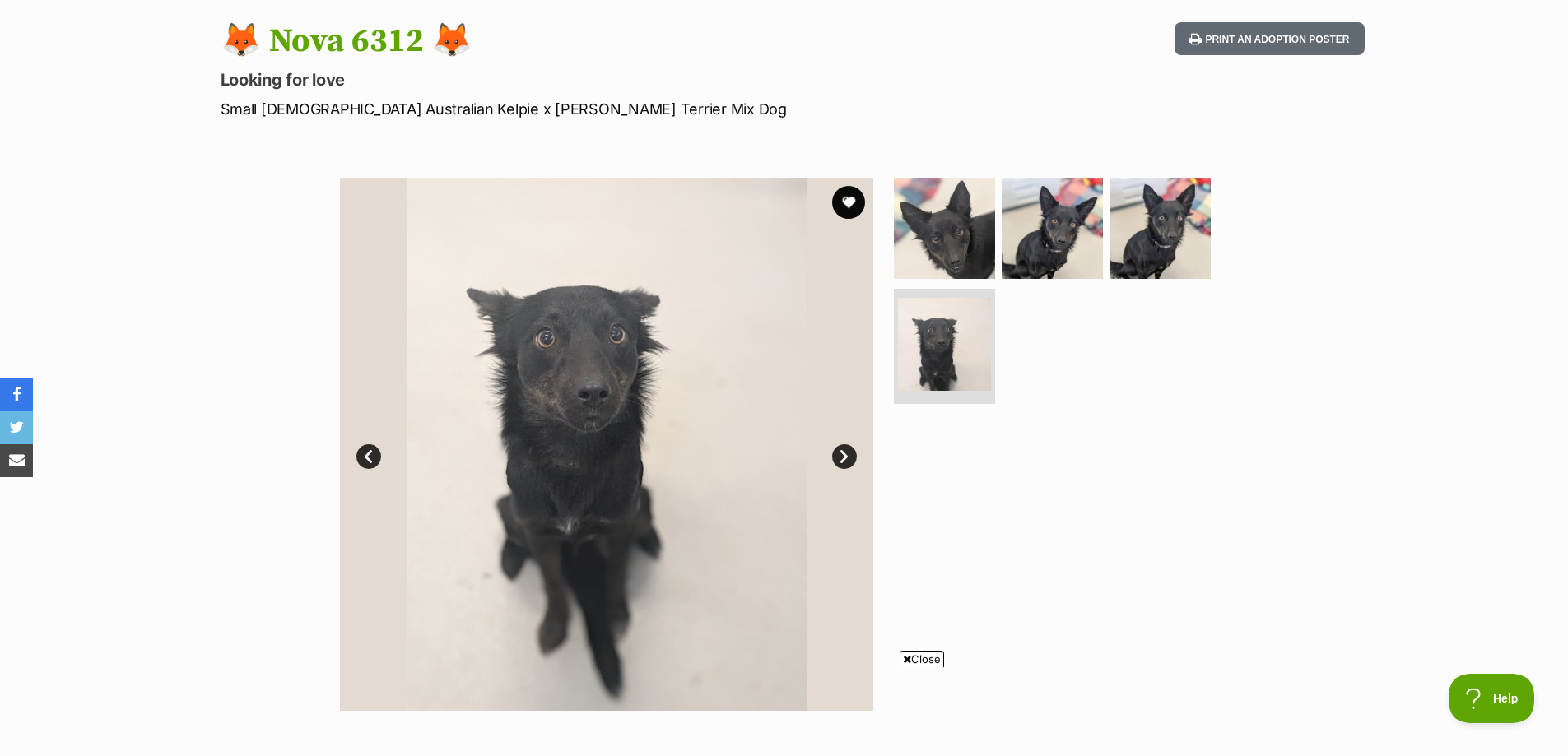
click at [851, 461] on link "Next" at bounding box center [844, 456] width 24 height 24
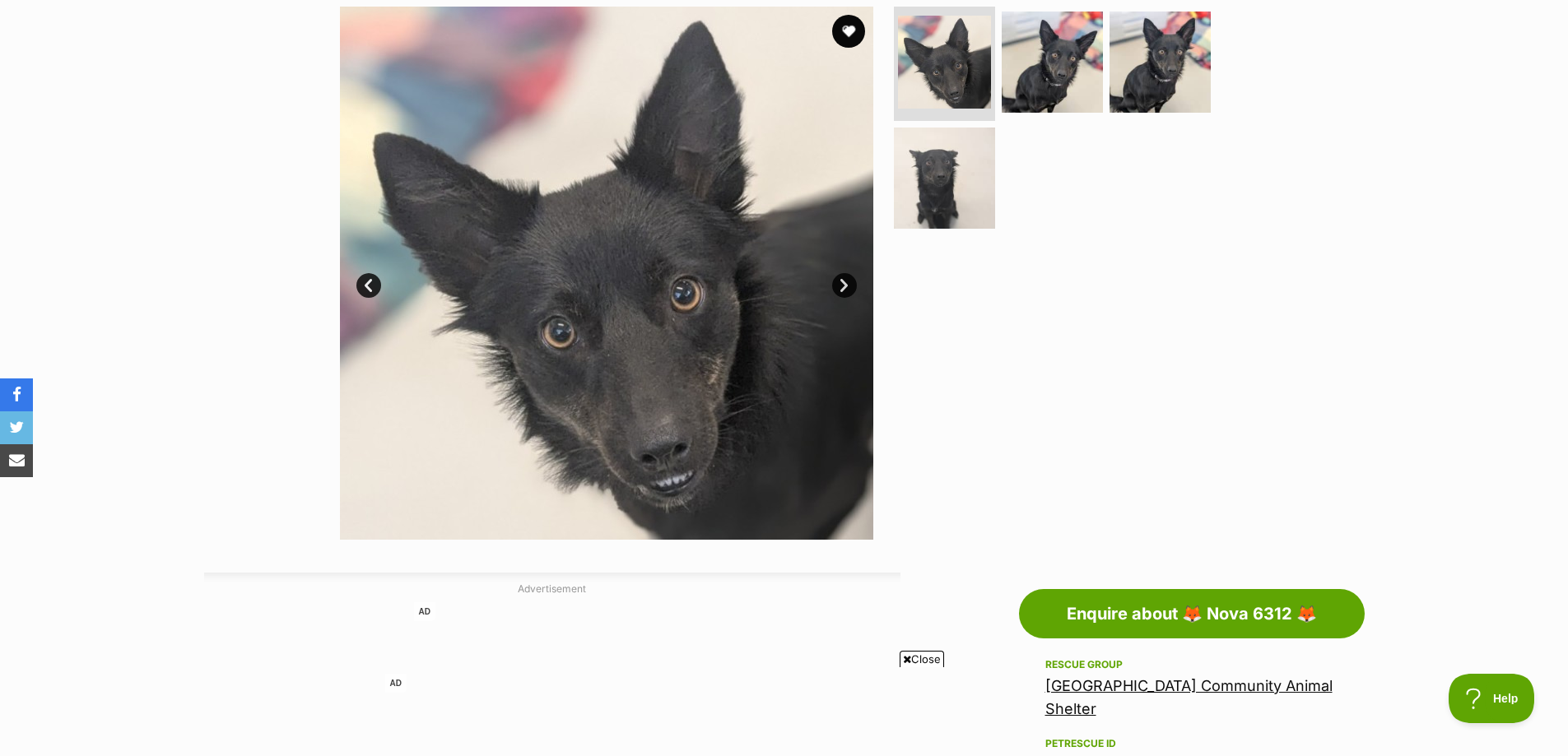
scroll to position [164, 0]
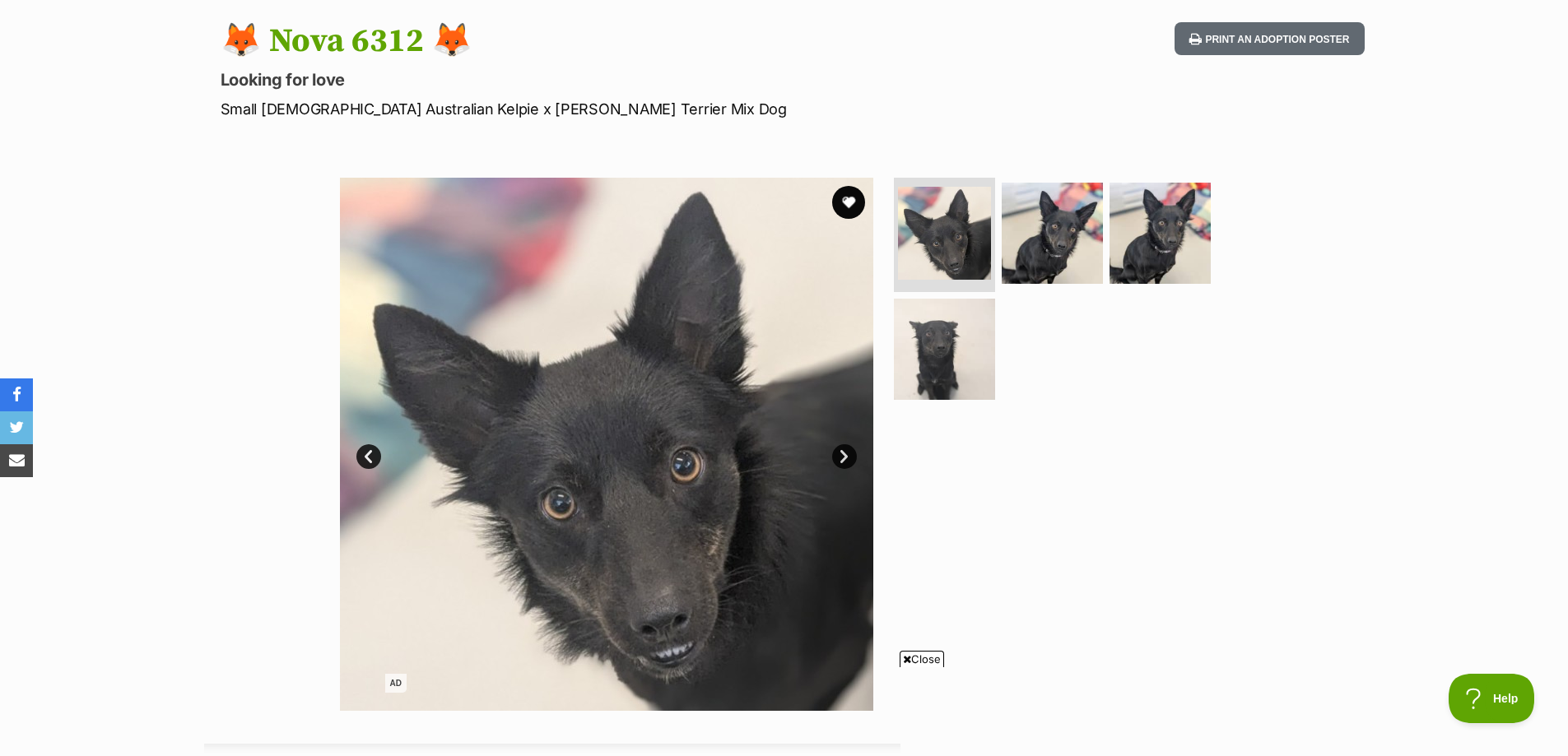
click at [842, 455] on link "Next" at bounding box center [844, 456] width 24 height 24
